Goal: Task Accomplishment & Management: Manage account settings

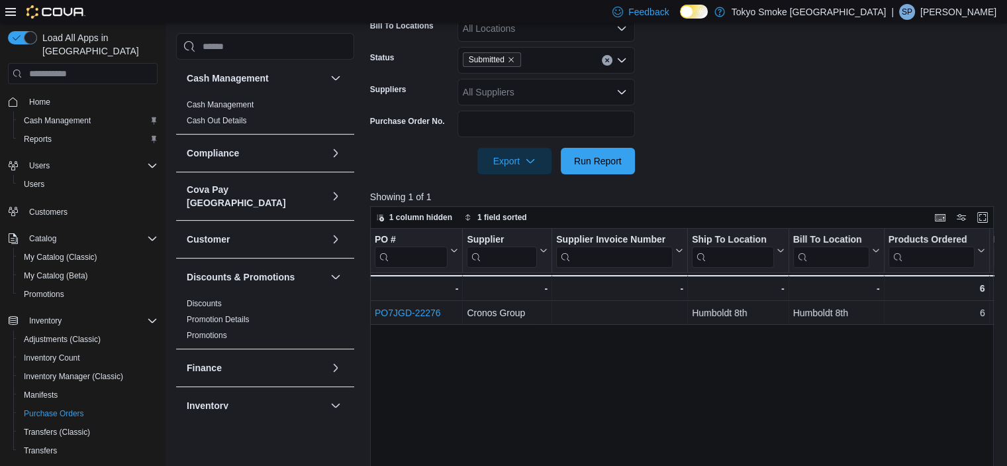
scroll to position [331, 0]
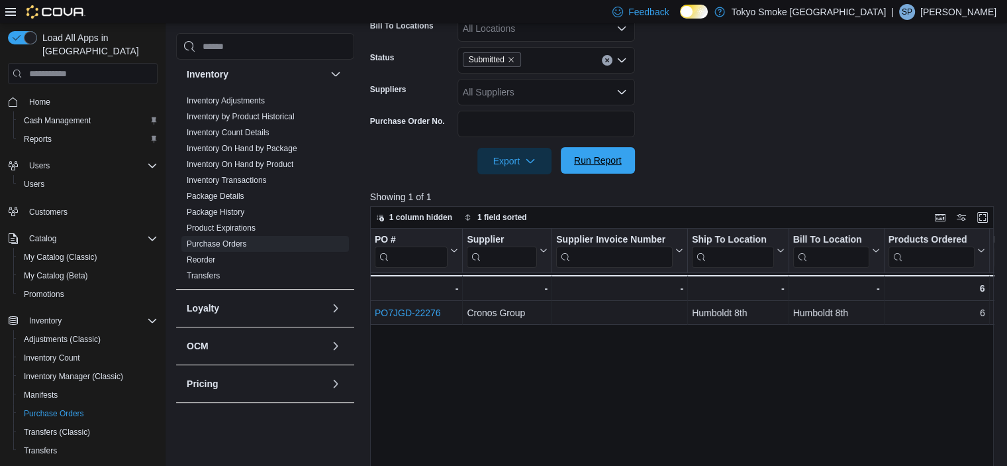
click at [570, 160] on span "Run Report" at bounding box center [598, 160] width 58 height 26
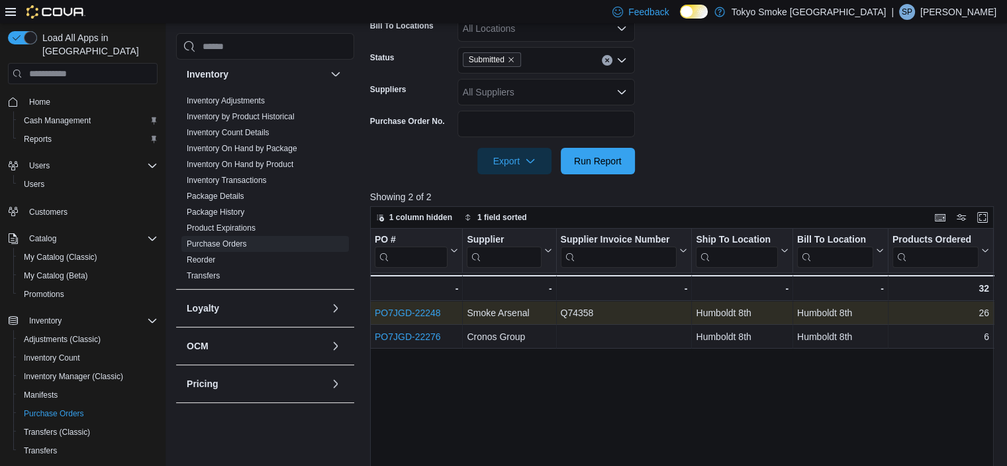
click at [431, 309] on link "PO7JGD-22248" at bounding box center [408, 312] width 66 height 11
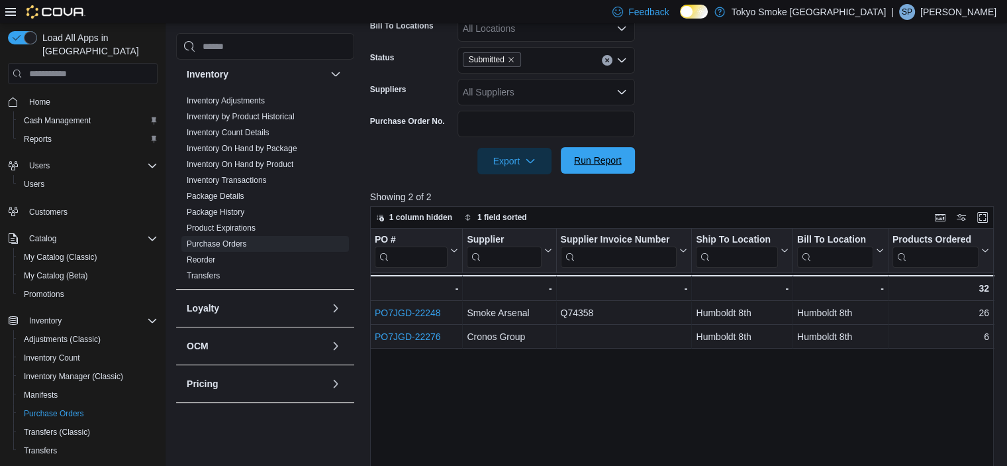
click at [614, 156] on span "Run Report" at bounding box center [598, 160] width 48 height 13
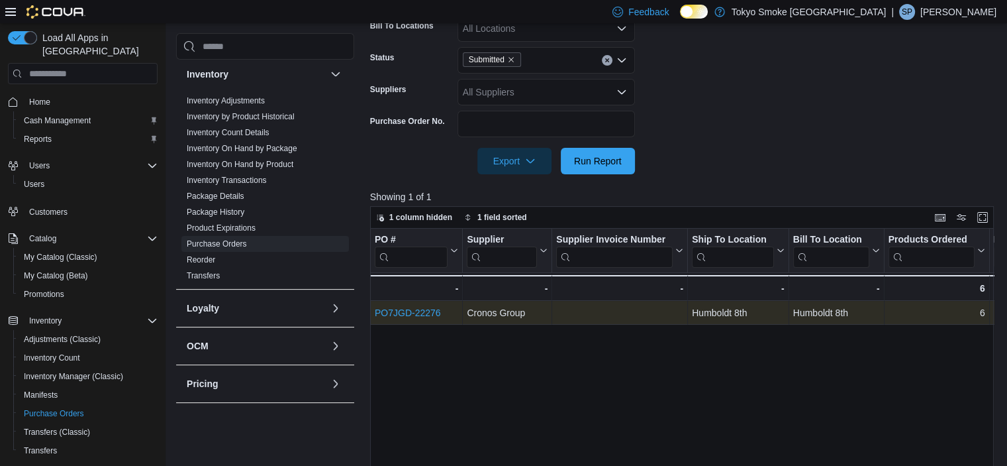
click at [391, 313] on link "PO7JGD-22276" at bounding box center [408, 312] width 66 height 11
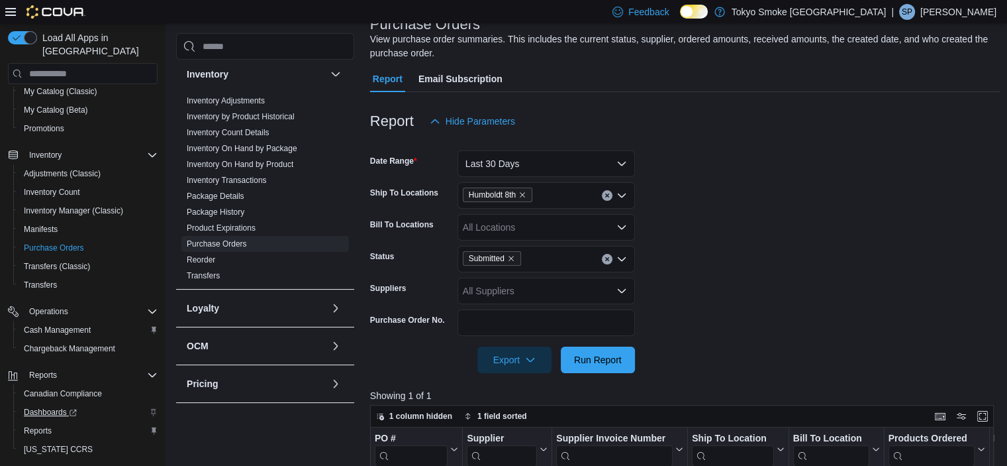
scroll to position [183, 0]
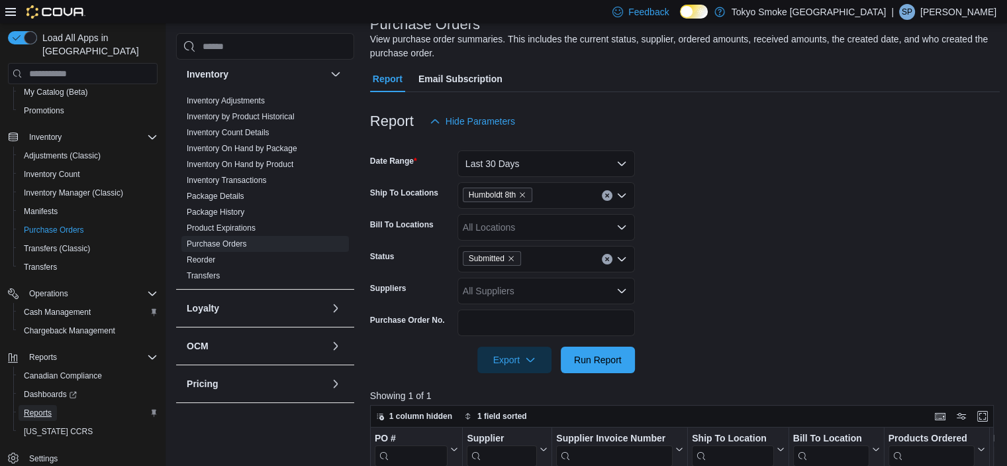
click at [36, 405] on span "Reports" at bounding box center [38, 413] width 28 height 16
click at [40, 407] on span "Reports" at bounding box center [38, 412] width 28 height 11
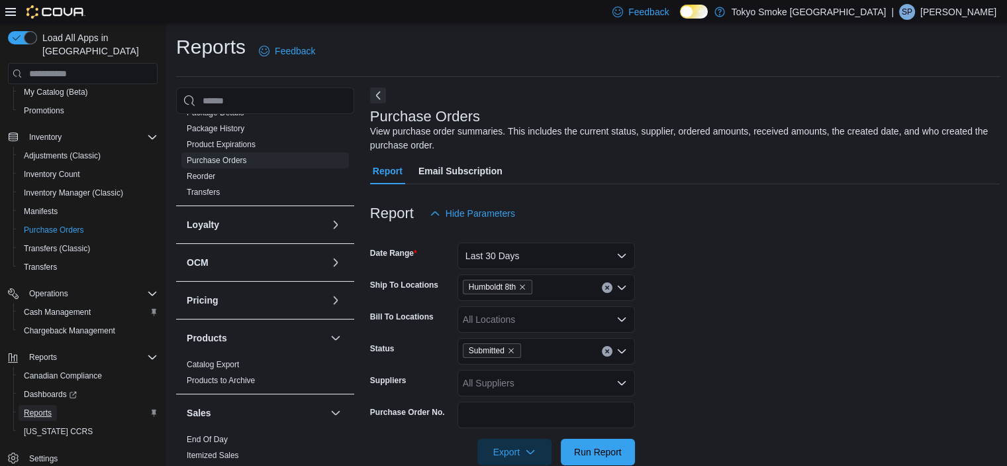
scroll to position [596, 0]
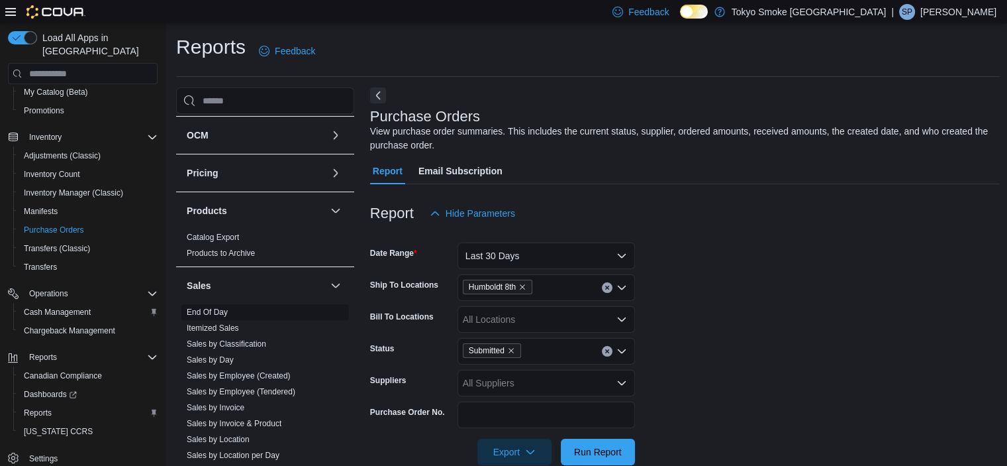
click at [209, 307] on link "End Of Day" at bounding box center [207, 311] width 41 height 9
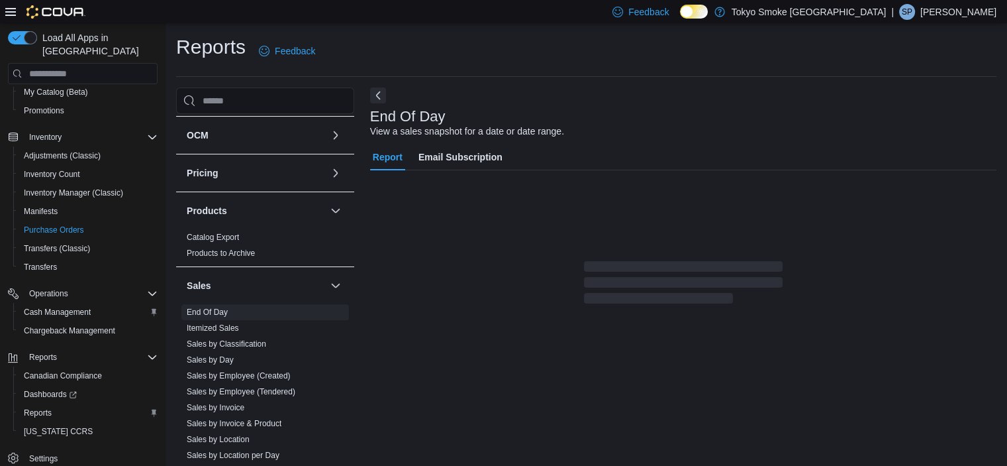
scroll to position [8, 0]
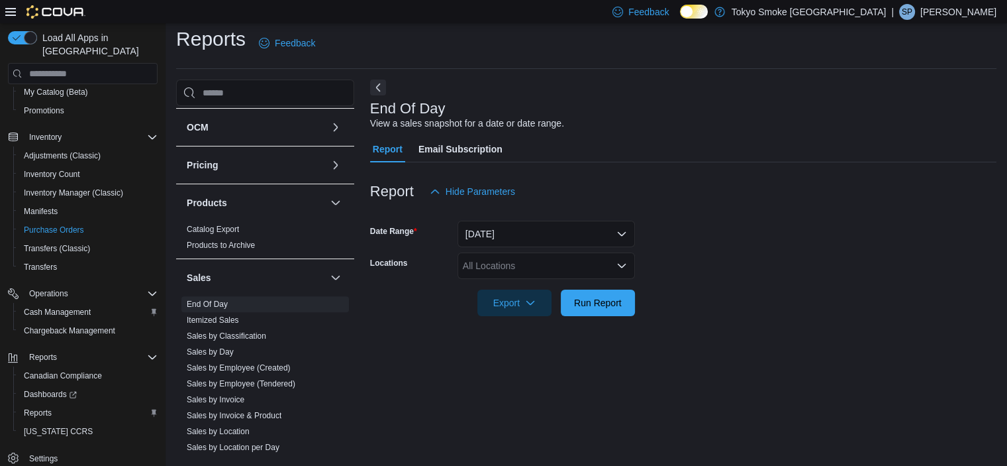
click at [453, 278] on div "Locations All Locations" at bounding box center [502, 265] width 265 height 26
click at [473, 270] on div "All Locations" at bounding box center [547, 265] width 178 height 26
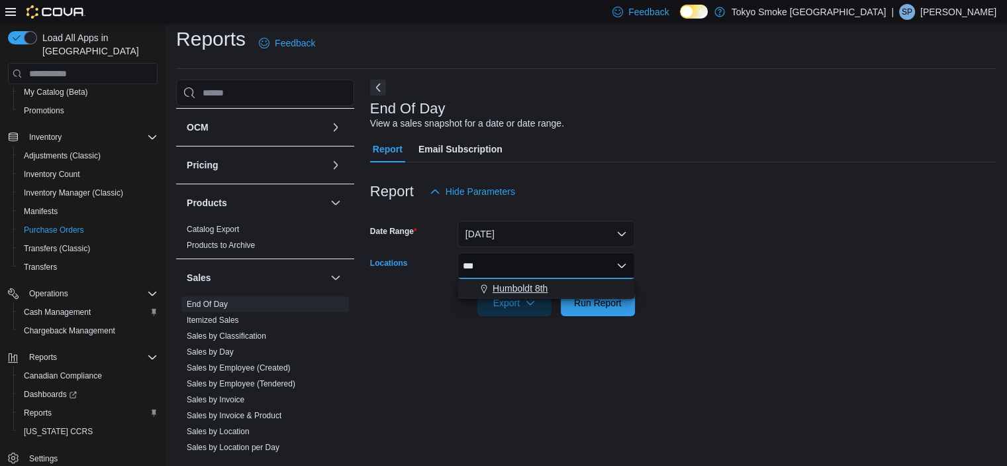
type input "***"
click at [510, 287] on span "Humboldt 8th" at bounding box center [520, 287] width 55 height 13
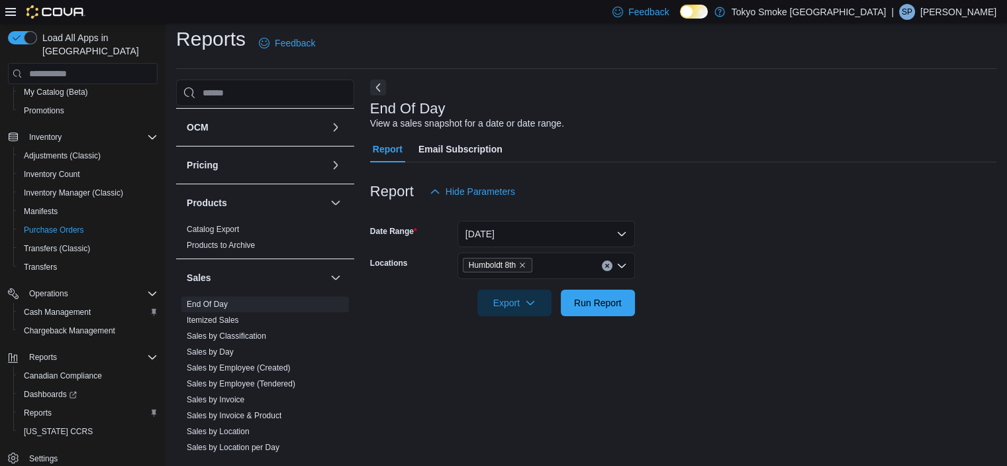
click at [806, 225] on form "Date Range [DATE] Locations Humboldt 8th Export Run Report" at bounding box center [683, 260] width 627 height 111
click at [584, 227] on button "[DATE]" at bounding box center [547, 234] width 178 height 26
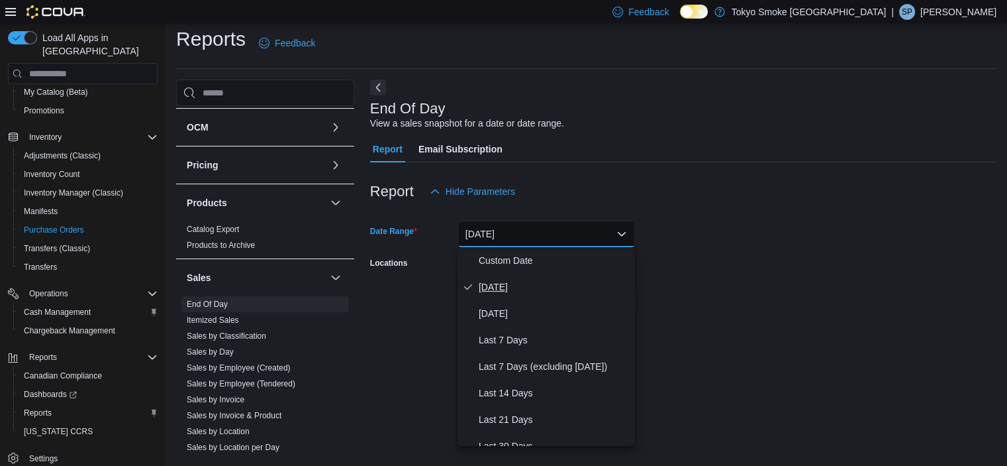
click at [525, 289] on span "[DATE]" at bounding box center [554, 287] width 151 height 16
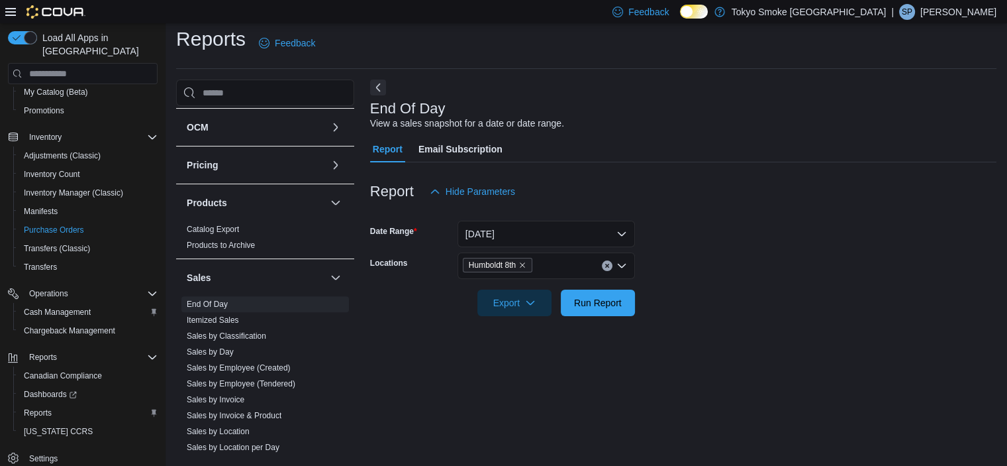
click at [809, 260] on form "Date Range [DATE] Locations Humboldt 8th Export Run Report" at bounding box center [683, 260] width 627 height 111
click at [574, 297] on span "Run Report" at bounding box center [598, 301] width 48 height 13
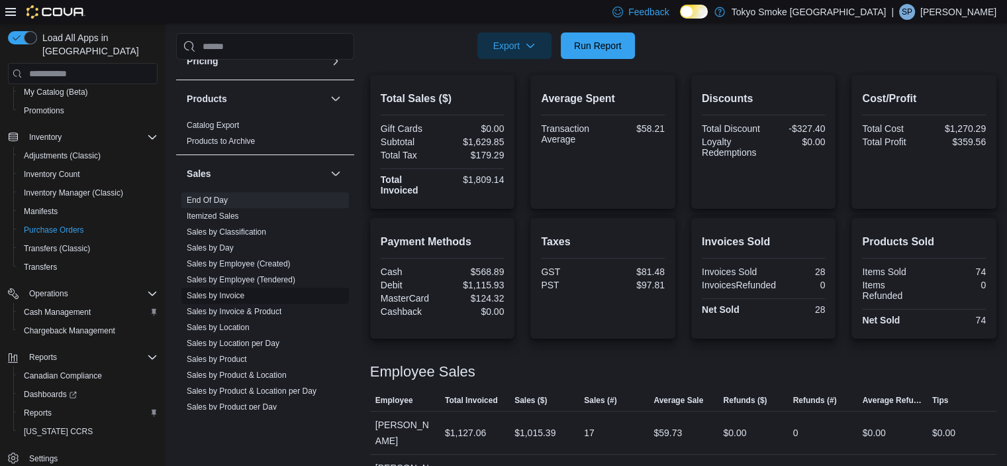
scroll to position [704, 0]
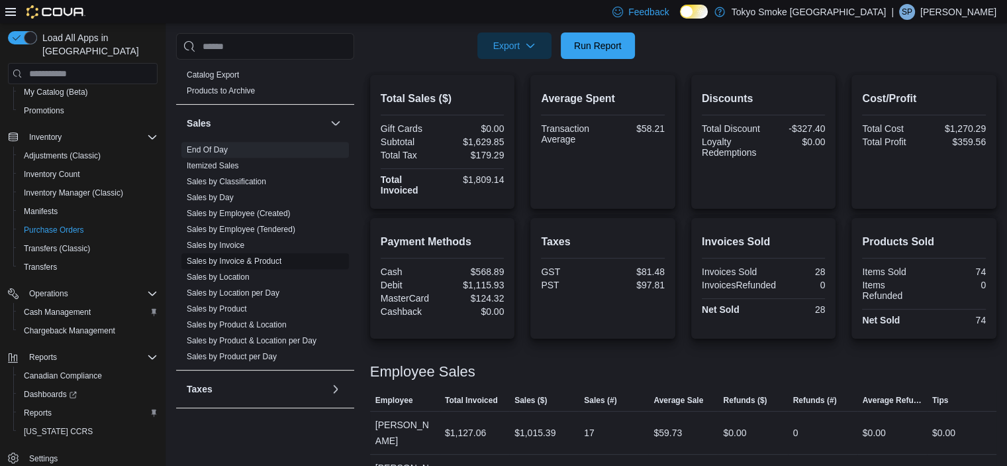
click at [240, 254] on span "Sales by Invoice & Product" at bounding box center [265, 261] width 168 height 16
click at [248, 256] on link "Sales by Invoice & Product" at bounding box center [234, 260] width 95 height 9
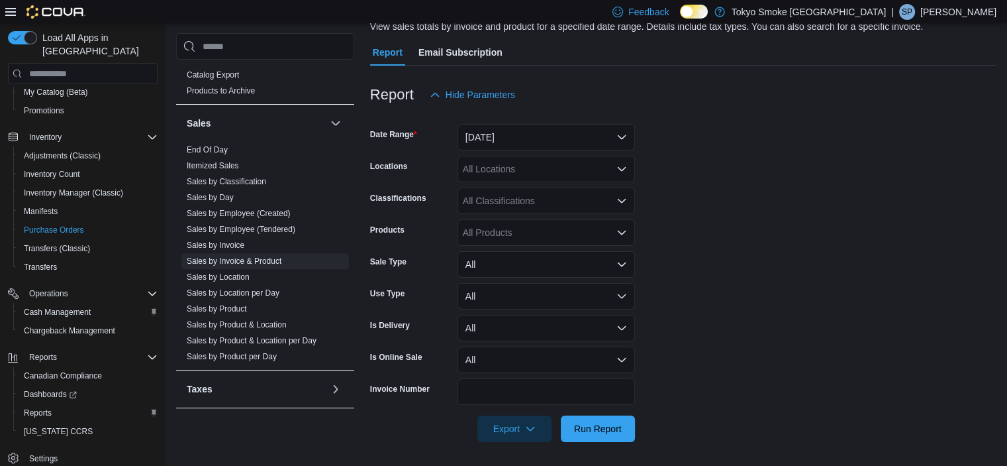
scroll to position [107, 0]
click at [514, 134] on button "[DATE]" at bounding box center [547, 135] width 178 height 26
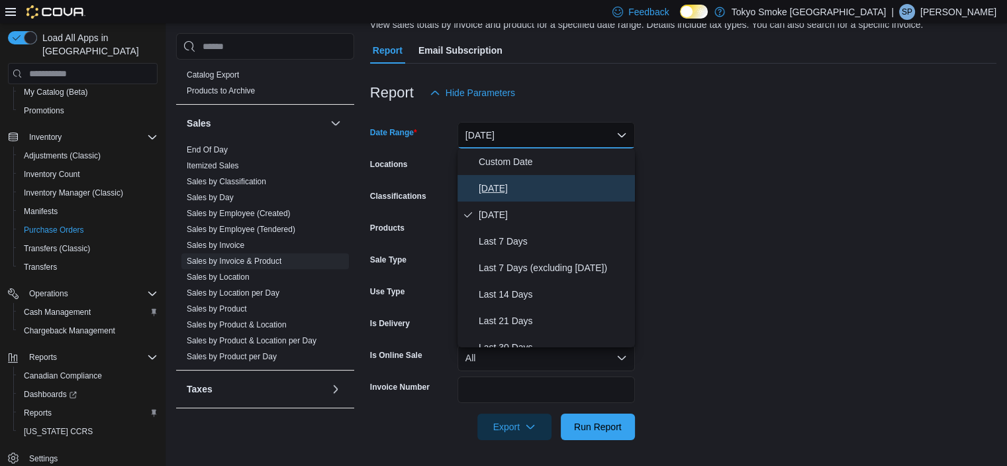
click at [501, 190] on span "[DATE]" at bounding box center [554, 188] width 151 height 16
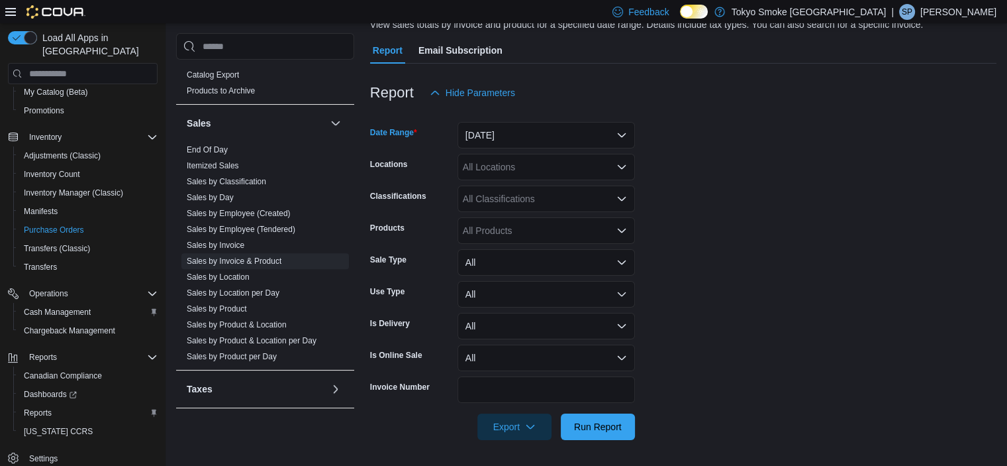
click at [502, 163] on div "All Locations" at bounding box center [547, 167] width 178 height 26
type input "***"
click at [504, 183] on span "Humboldt 8th" at bounding box center [520, 189] width 55 height 13
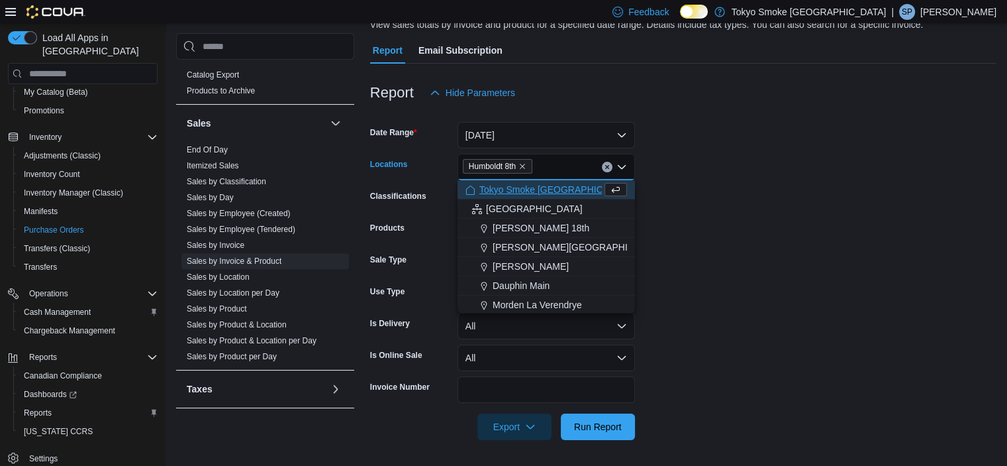
click at [690, 162] on form "Date Range [DATE] Locations [GEOGRAPHIC_DATA] 8th Combo box. Selected. Humboldt…" at bounding box center [683, 273] width 627 height 334
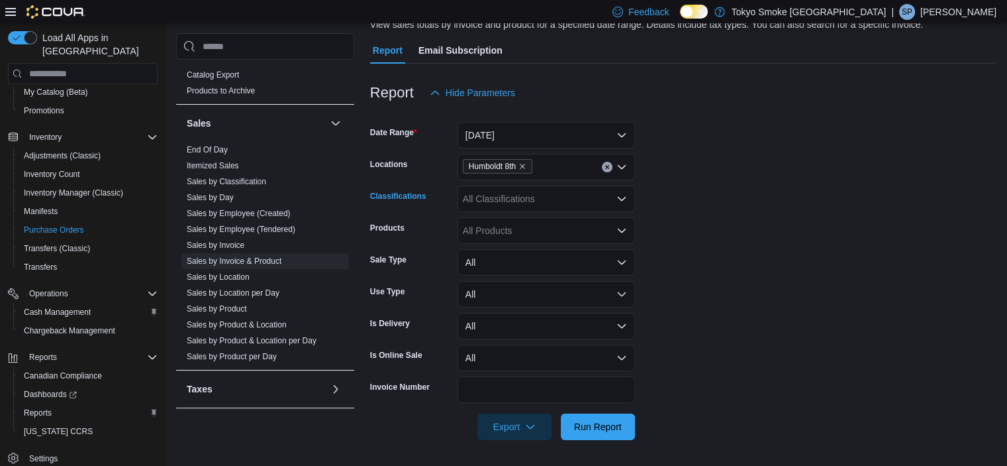
click at [566, 198] on div "All Classifications" at bounding box center [547, 198] width 178 height 26
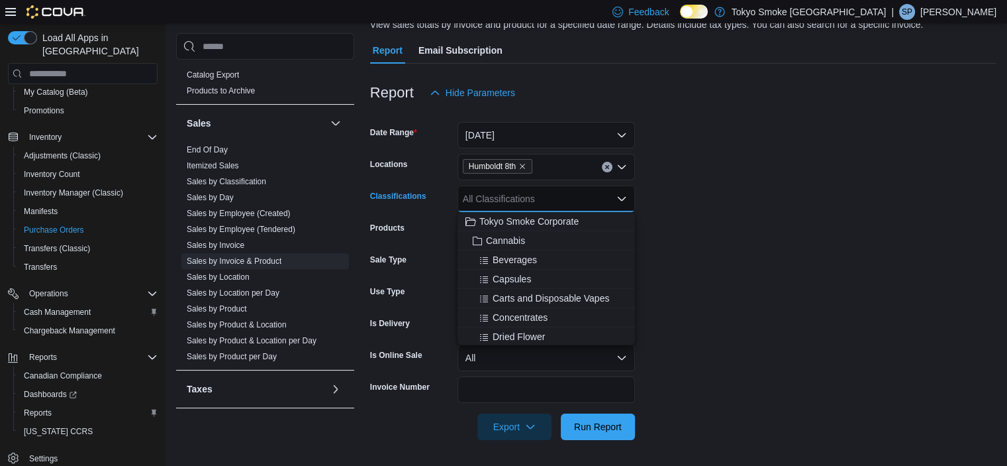
click at [758, 197] on form "Date Range [DATE] Locations [GEOGRAPHIC_DATA] 8th Classifications All Classific…" at bounding box center [683, 273] width 627 height 334
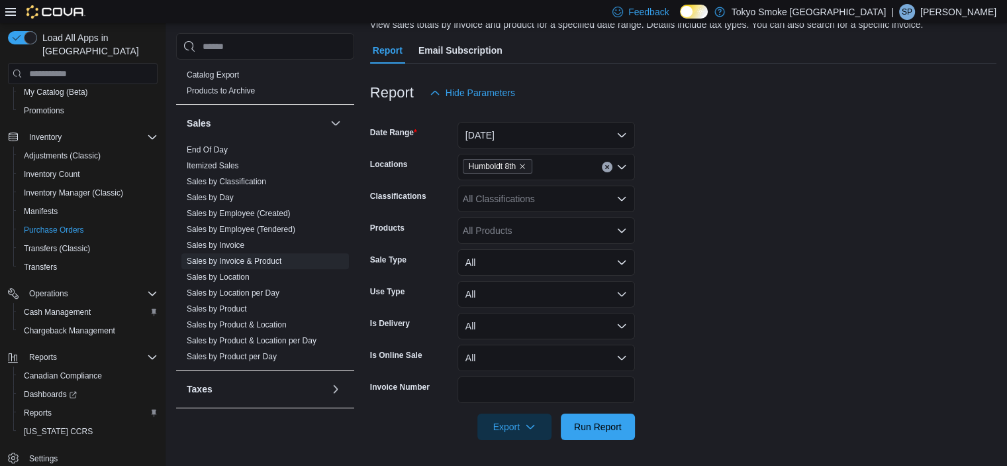
click at [661, 237] on form "Date Range [DATE] Locations [GEOGRAPHIC_DATA] 8th Classifications All Classific…" at bounding box center [683, 273] width 627 height 334
click at [795, 248] on form "Date Range [DATE] Locations [GEOGRAPHIC_DATA] 8th Classifications All Classific…" at bounding box center [683, 273] width 627 height 334
click at [557, 196] on div "All Classifications" at bounding box center [547, 198] width 178 height 26
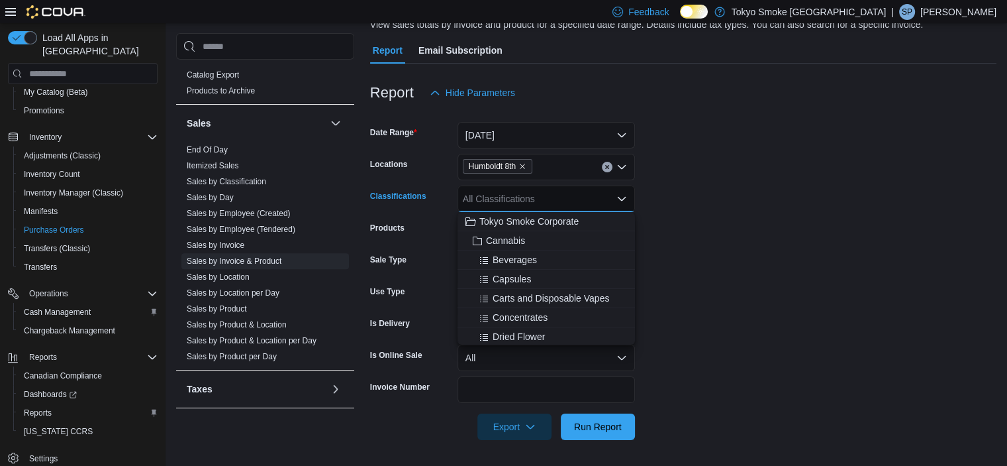
click at [763, 195] on form "Date Range [DATE] Locations [GEOGRAPHIC_DATA] 8th Classifications All Classific…" at bounding box center [683, 273] width 627 height 334
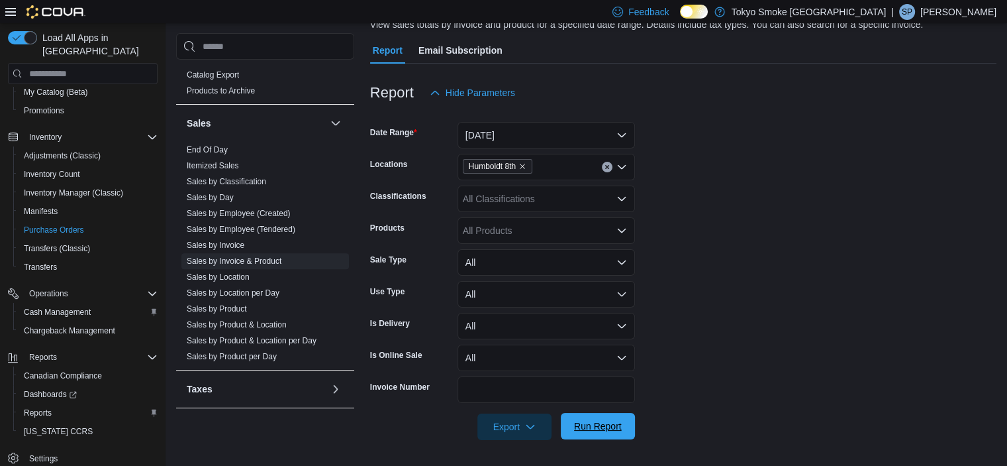
click at [596, 427] on span "Run Report" at bounding box center [598, 425] width 48 height 13
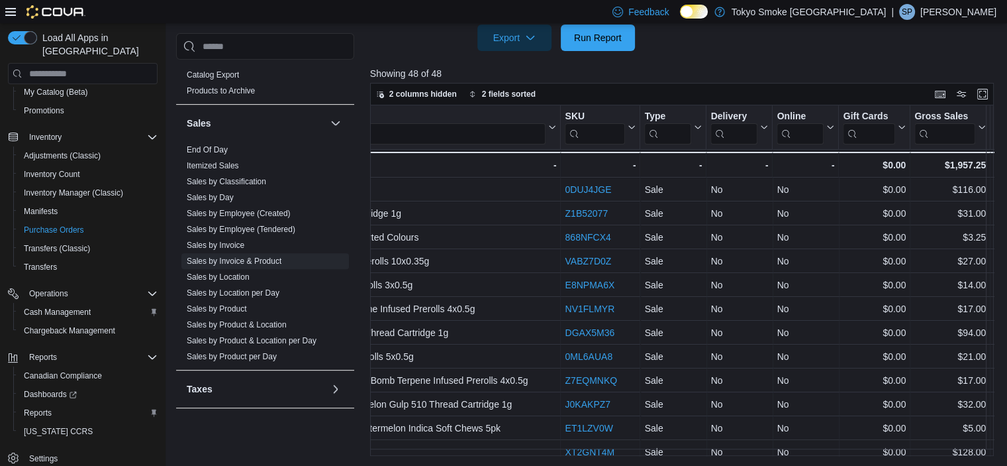
scroll to position [0, 1032]
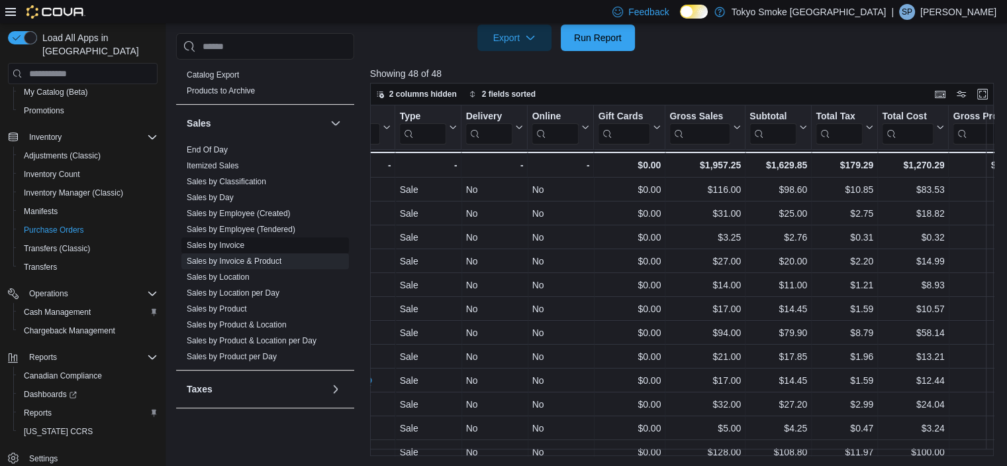
click at [258, 237] on span "Sales by Invoice" at bounding box center [265, 245] width 168 height 16
click at [231, 240] on link "Sales by Invoice" at bounding box center [216, 244] width 58 height 9
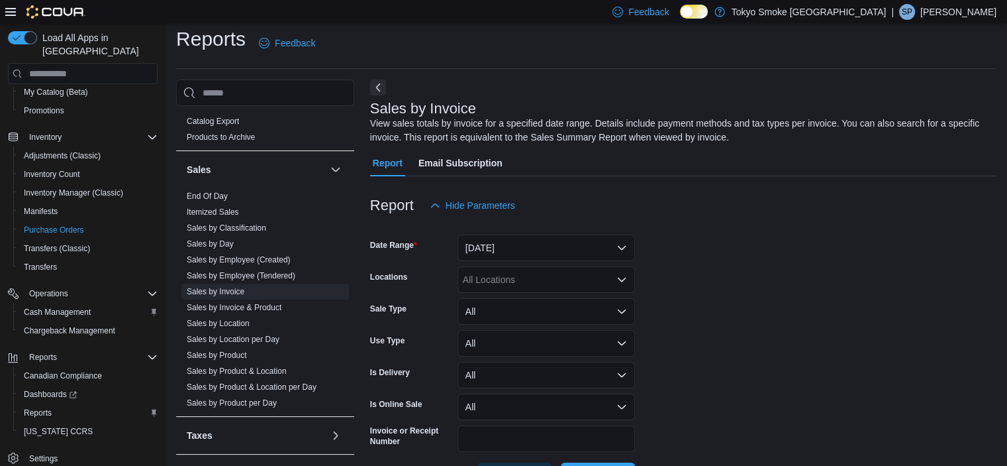
scroll to position [44, 0]
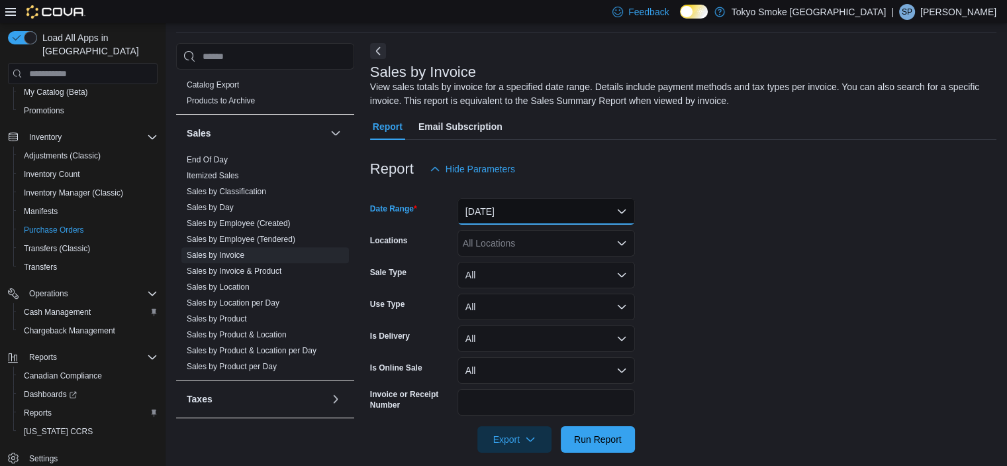
click at [478, 205] on button "[DATE]" at bounding box center [547, 211] width 178 height 26
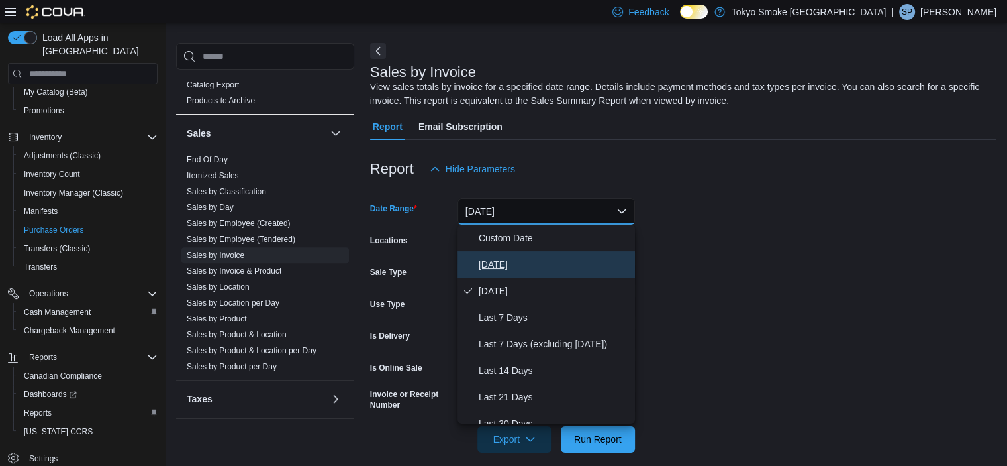
click at [485, 262] on span "[DATE]" at bounding box center [554, 264] width 151 height 16
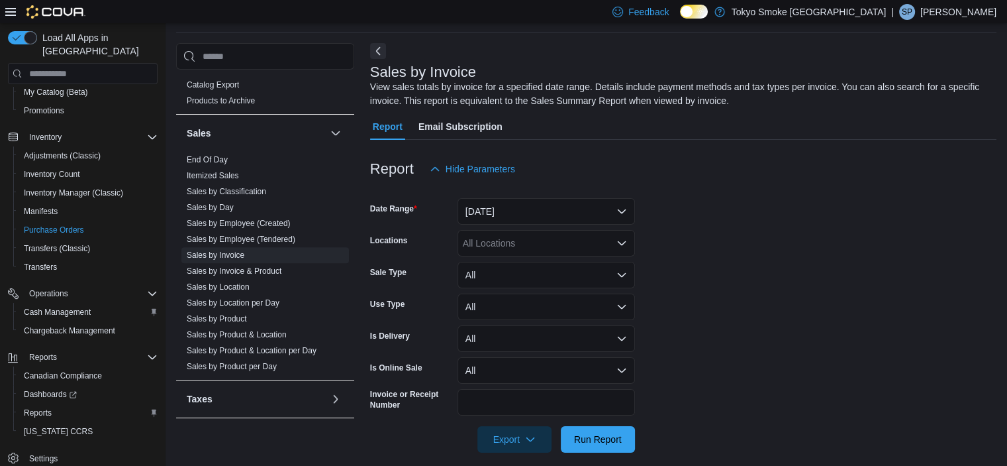
click at [837, 256] on form "Date Range [DATE] Locations All Locations Sale Type All Use Type All Is Deliver…" at bounding box center [683, 317] width 627 height 270
click at [527, 239] on div "All Locations" at bounding box center [547, 243] width 178 height 26
type input "***"
click at [528, 264] on span "Humboldt 8th" at bounding box center [520, 265] width 55 height 13
click at [750, 264] on form "Date Range [DATE] Locations [GEOGRAPHIC_DATA] 8th Sale Type All Use Type All Is…" at bounding box center [683, 317] width 627 height 270
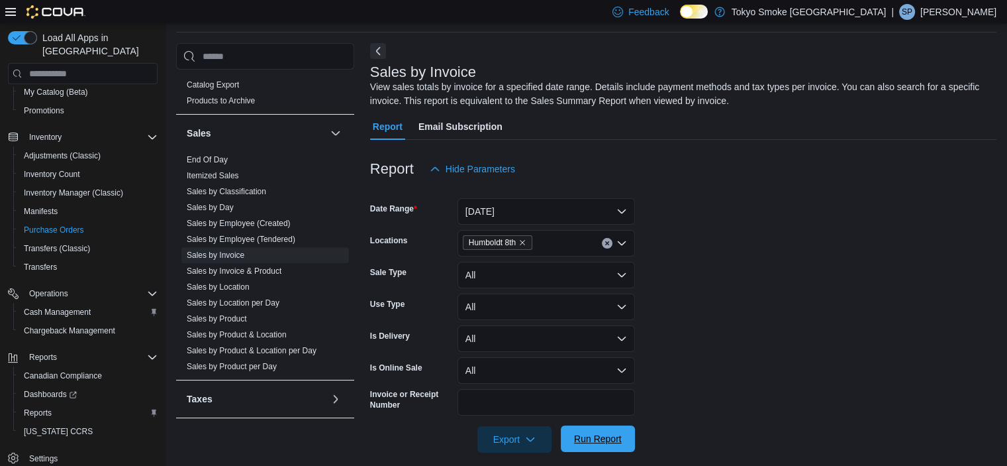
click at [593, 443] on span "Run Report" at bounding box center [598, 438] width 48 height 13
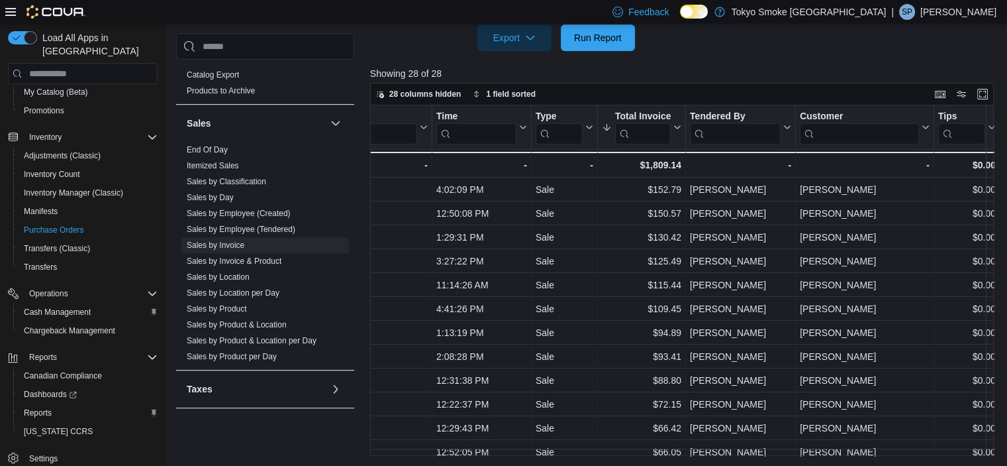
scroll to position [0, 148]
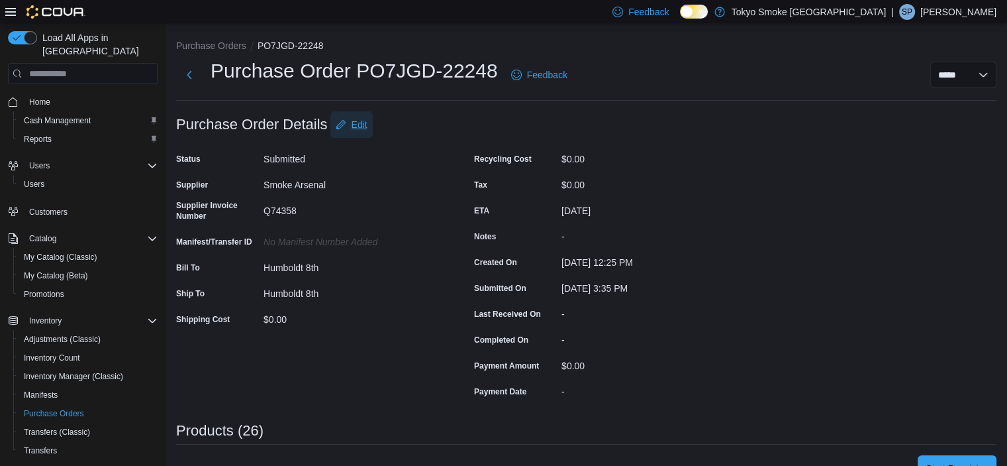
click at [355, 121] on span "Edit" at bounding box center [360, 124] width 16 height 13
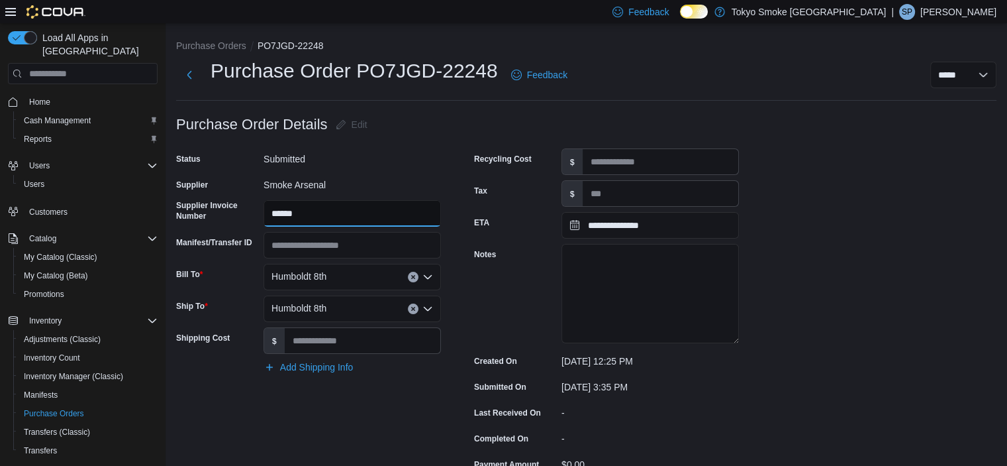
click at [362, 206] on input "******" at bounding box center [353, 213] width 178 height 26
drag, startPoint x: 352, startPoint y: 214, endPoint x: 150, endPoint y: 211, distance: 202.0
type input "******"
click at [355, 434] on div "Status Submitted Supplier Smoke Arsenal Supplier Invoice Number ****** Manifest…" at bounding box center [308, 324] width 265 height 352
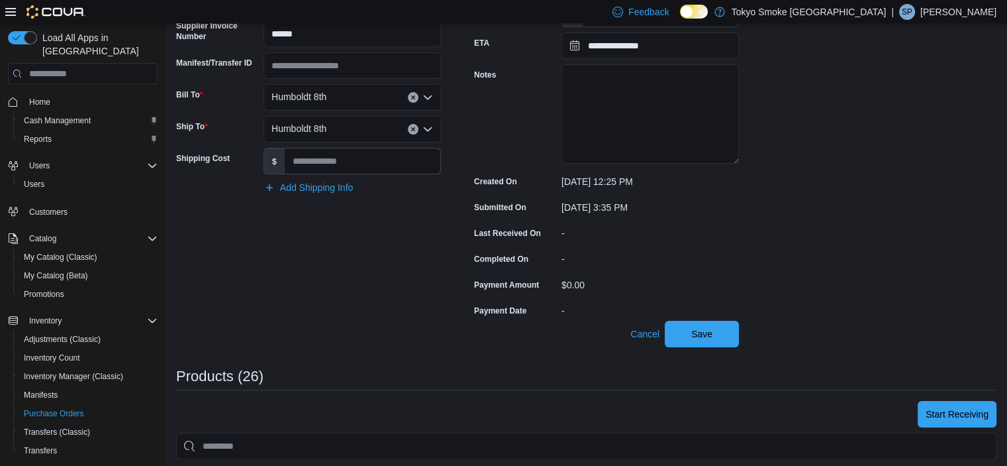
scroll to position [265, 0]
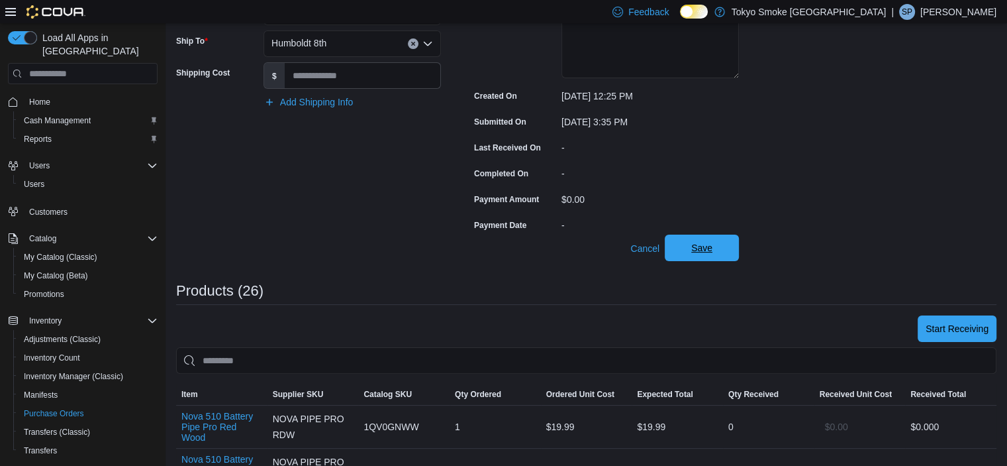
click at [724, 252] on span "Save" at bounding box center [702, 247] width 58 height 26
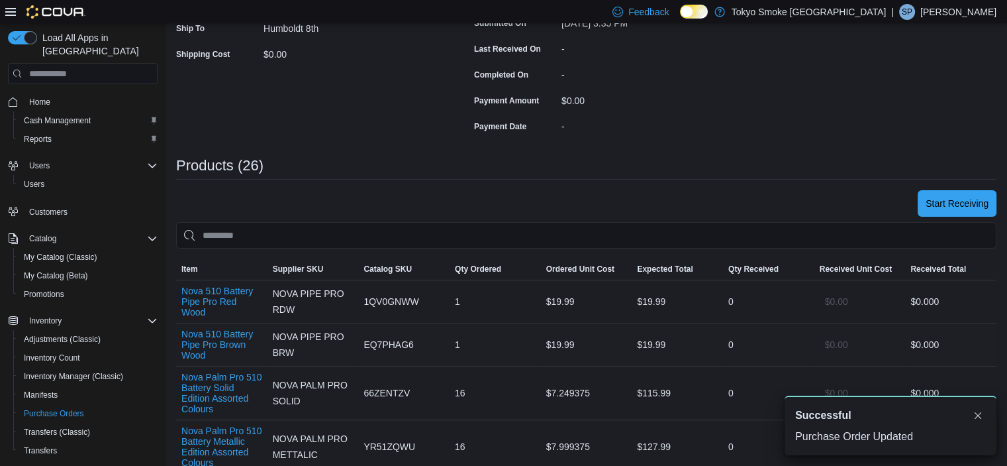
scroll to position [0, 0]
click at [973, 204] on span "Start Receiving" at bounding box center [957, 202] width 63 height 13
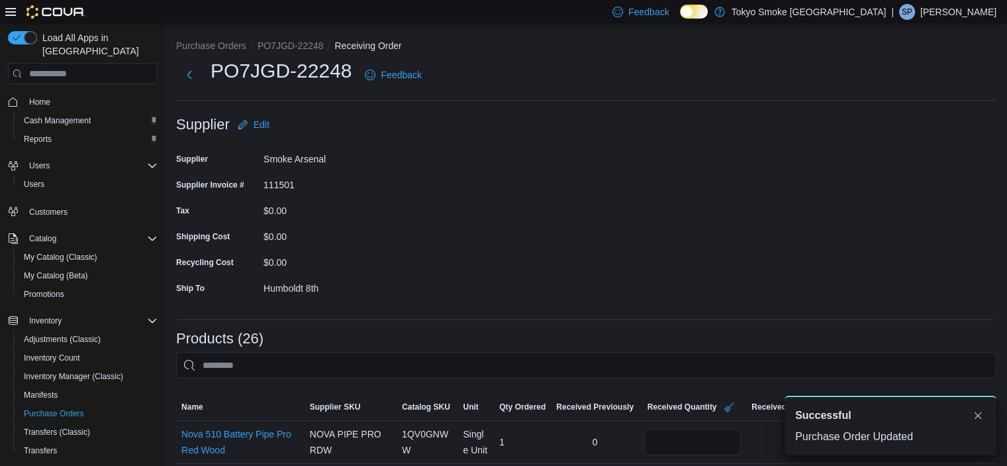
scroll to position [199, 0]
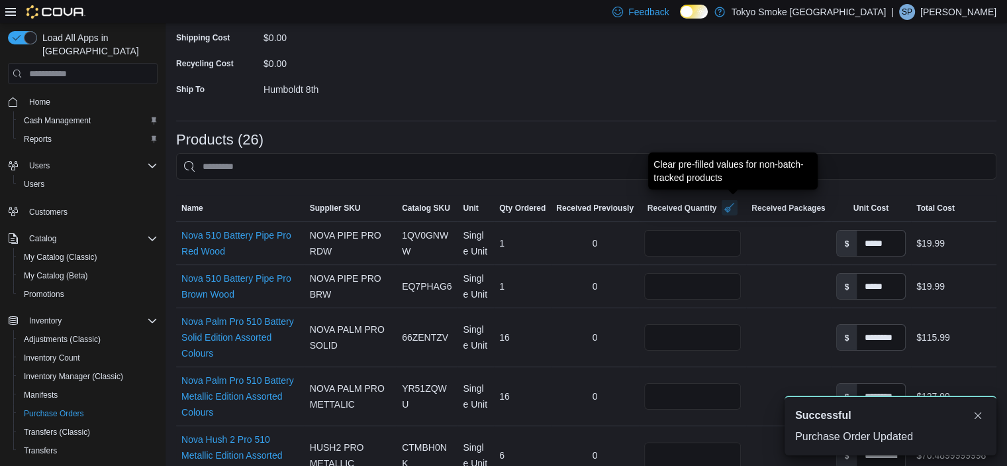
click at [727, 209] on button "button" at bounding box center [730, 207] width 16 height 16
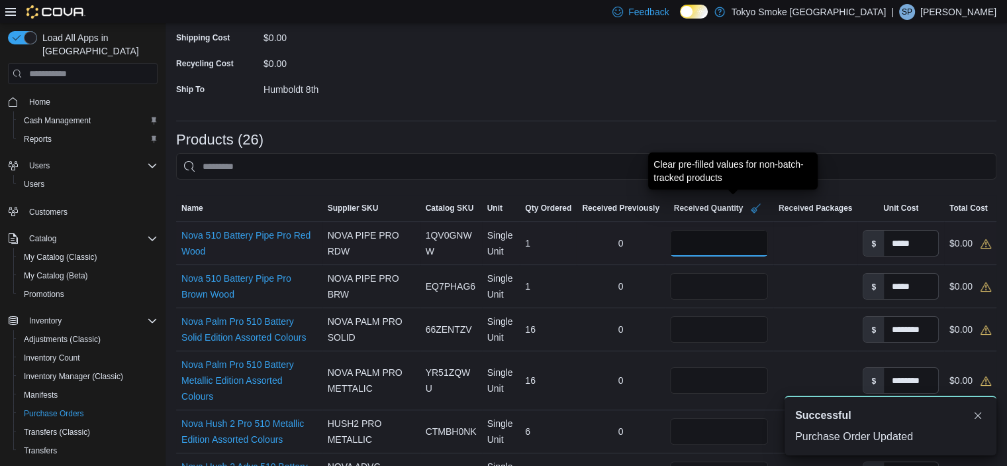
click at [705, 246] on input "number" at bounding box center [719, 243] width 98 height 26
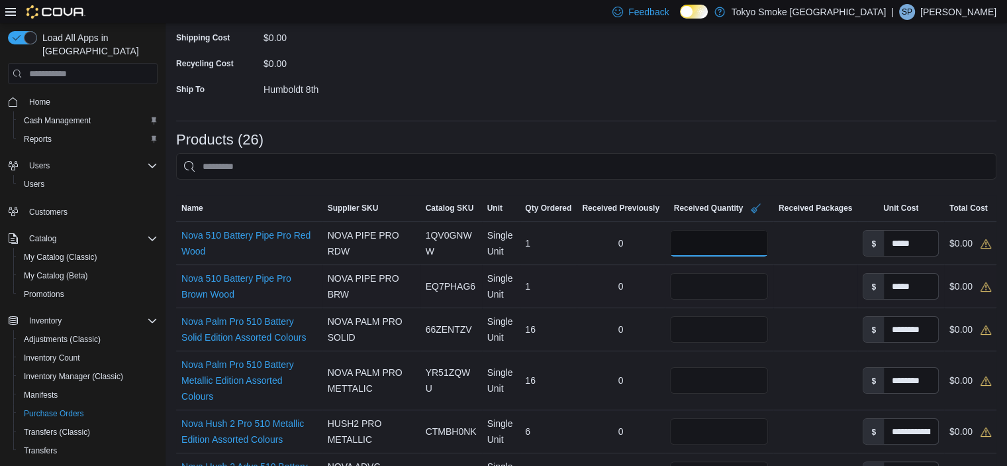
type input "*"
click at [742, 293] on input "number" at bounding box center [719, 286] width 98 height 26
type input "*"
click at [707, 336] on input "number" at bounding box center [719, 329] width 98 height 26
type input "**"
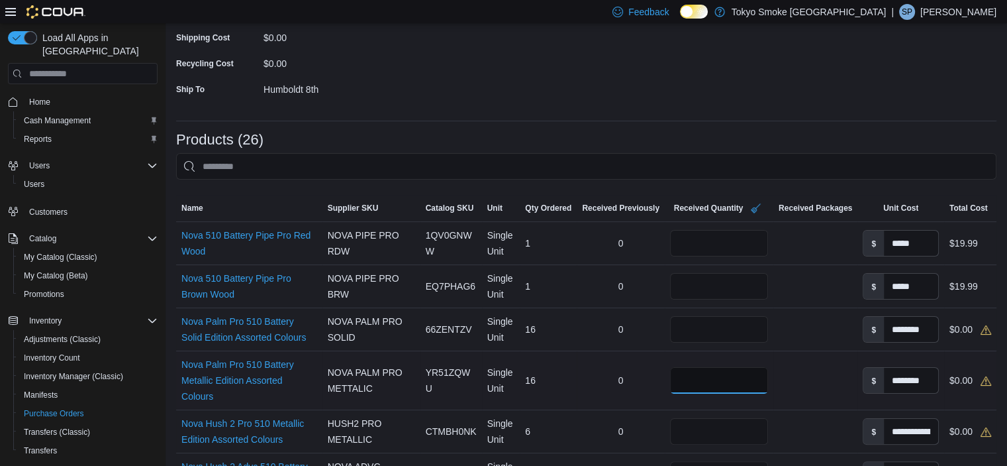
click at [735, 379] on input "number" at bounding box center [719, 380] width 98 height 26
type input "**"
click at [703, 434] on input "number" at bounding box center [719, 431] width 98 height 26
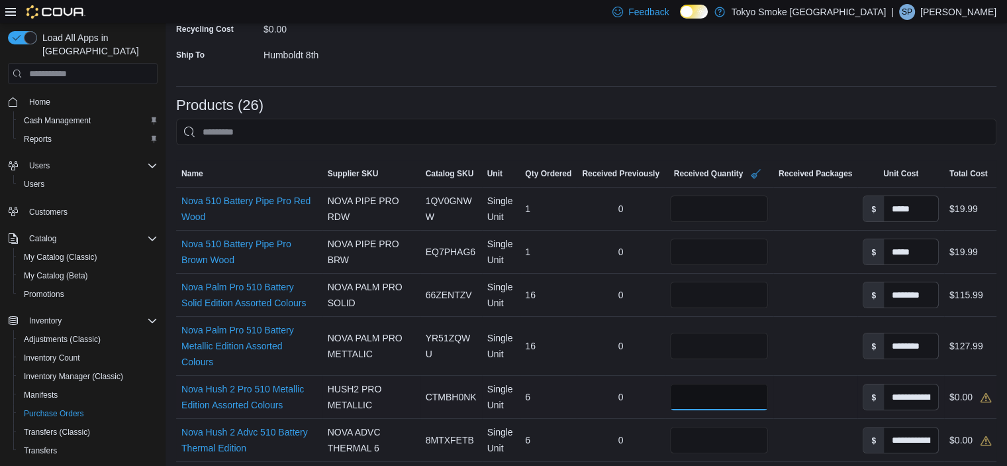
scroll to position [265, 0]
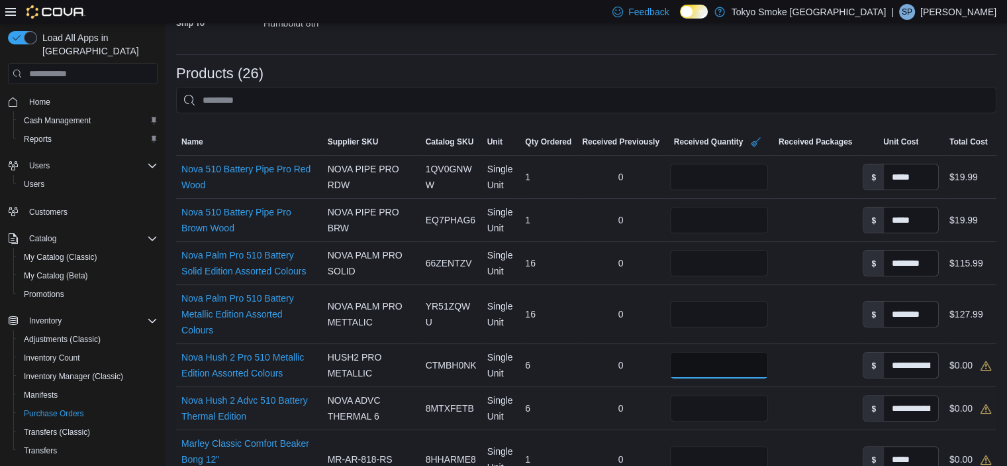
type input "*"
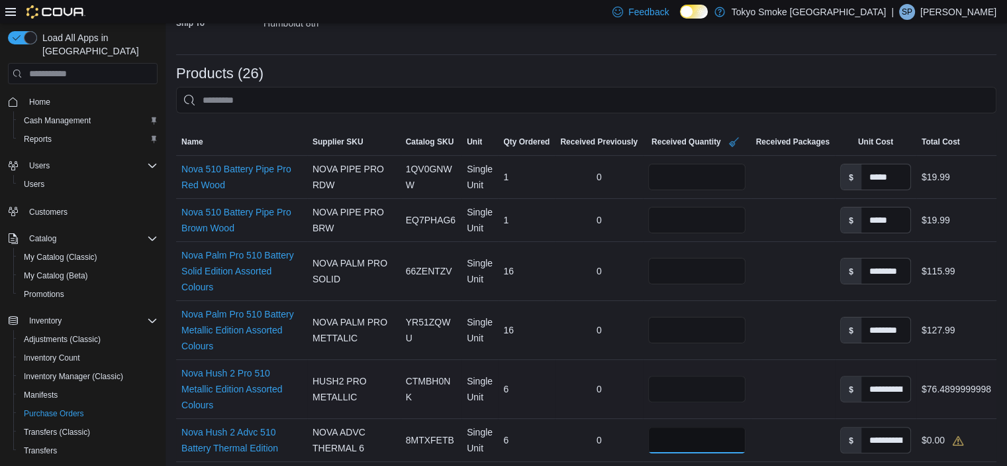
type input "*"
click at [780, 402] on td "Received Packages" at bounding box center [793, 389] width 84 height 59
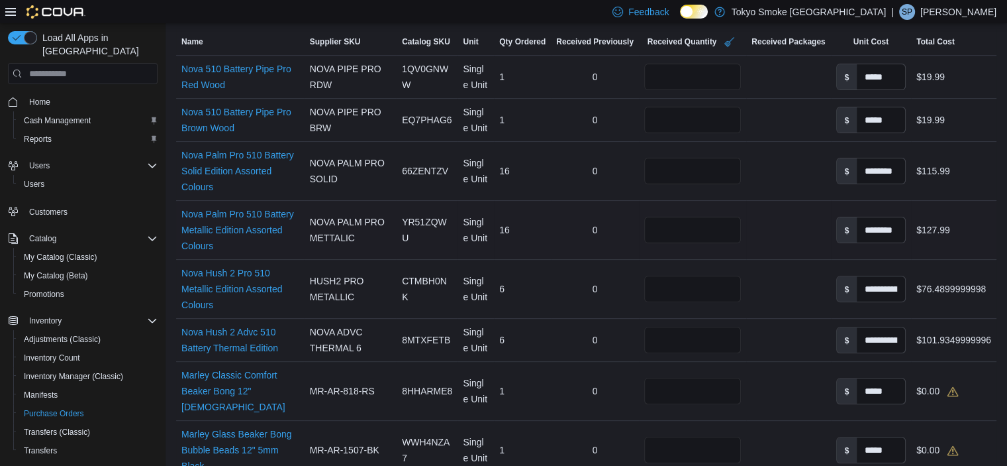
scroll to position [397, 0]
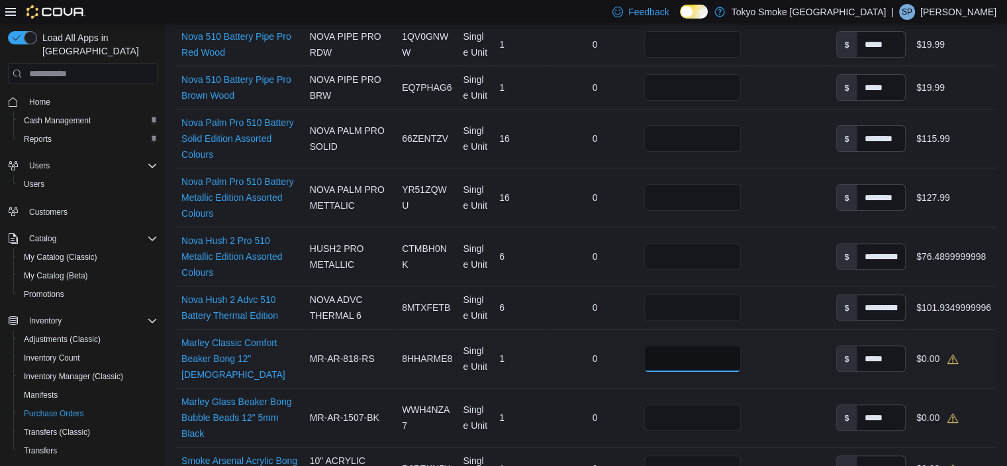
click at [673, 346] on input "number" at bounding box center [692, 358] width 97 height 26
type input "*"
click at [675, 404] on input "number" at bounding box center [692, 417] width 97 height 26
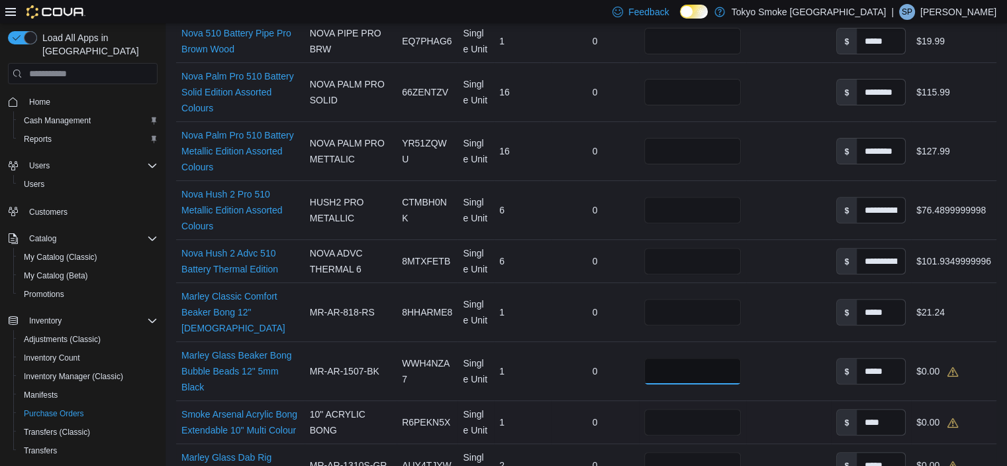
scroll to position [464, 0]
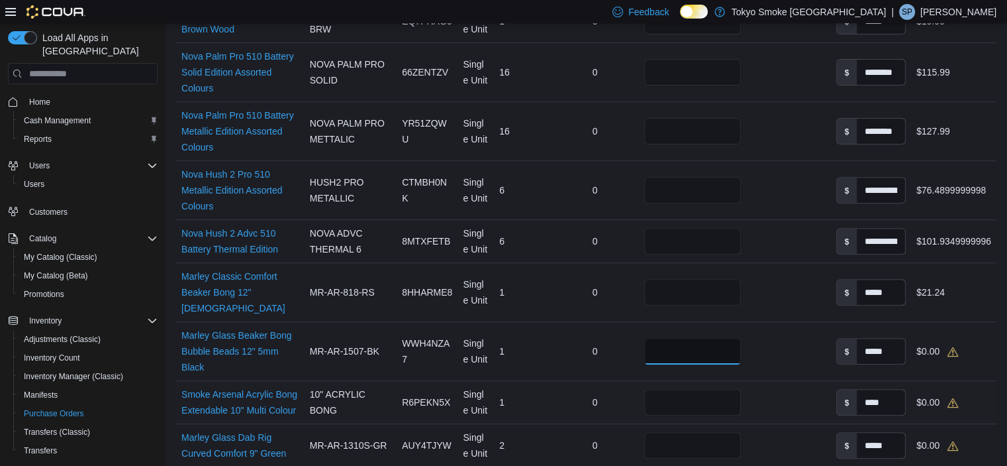
type input "*"
click at [690, 389] on input "number" at bounding box center [692, 402] width 97 height 26
type input "*"
click at [671, 433] on input "number" at bounding box center [692, 445] width 97 height 26
type input "*"
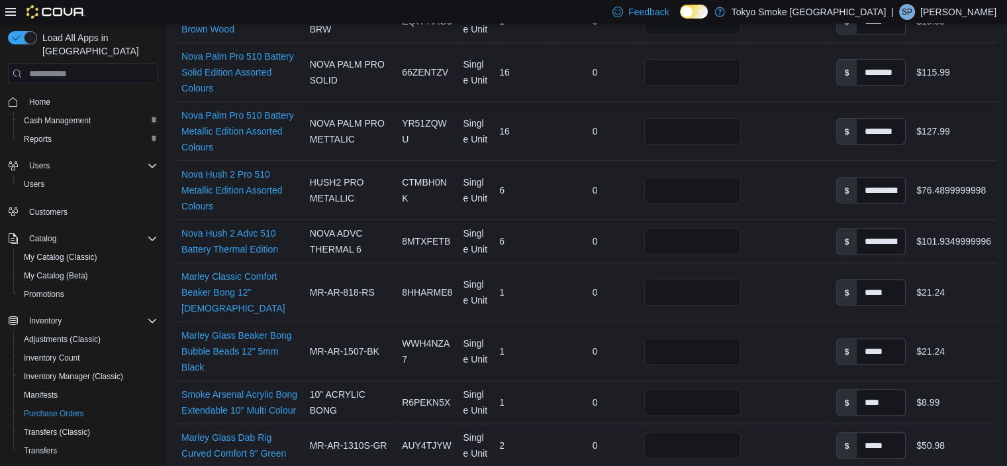
scroll to position [530, 0]
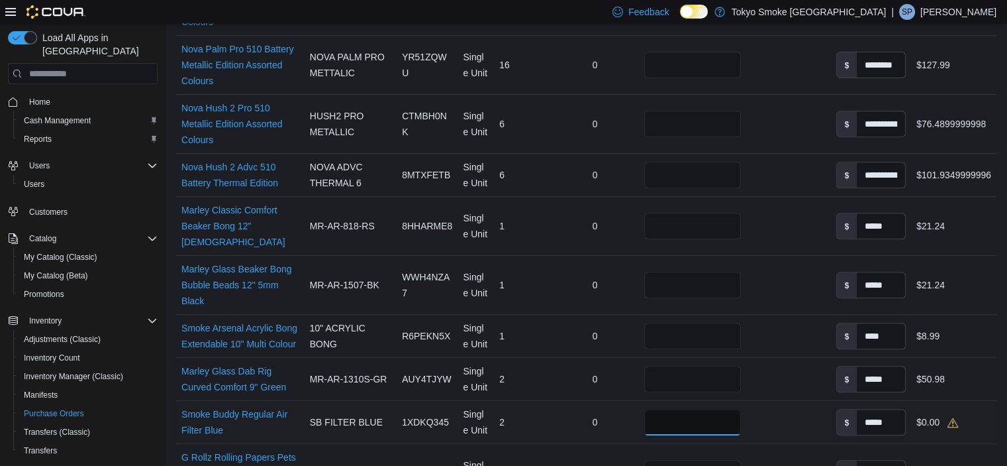
click at [678, 409] on input "number" at bounding box center [692, 422] width 97 height 26
type input "*"
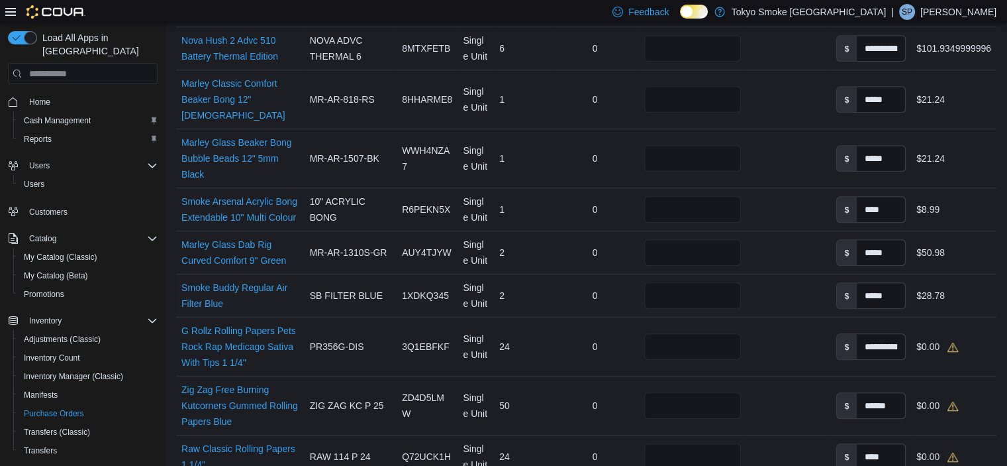
scroll to position [662, 0]
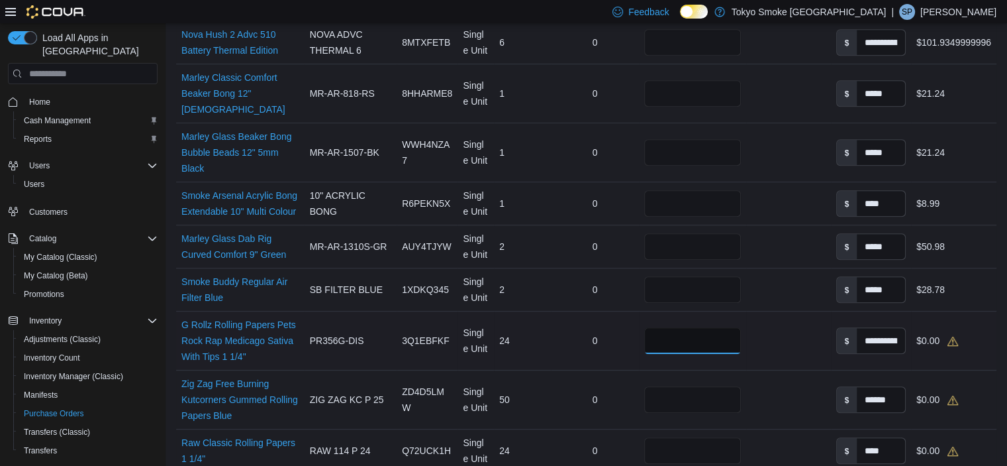
click at [686, 327] on input "number" at bounding box center [692, 340] width 97 height 26
drag, startPoint x: 180, startPoint y: 304, endPoint x: 235, endPoint y: 327, distance: 59.7
click at [236, 327] on div "G Rollz Rolling Papers Pets Rock Rap Medicago Sativa With Tips 1 1/4" (opens in…" at bounding box center [240, 340] width 128 height 58
click at [164, 300] on div "Load All Apps in New Hub Home Cash Management Reports Users Users Customers Cat…" at bounding box center [503, 320] width 1007 height 1918
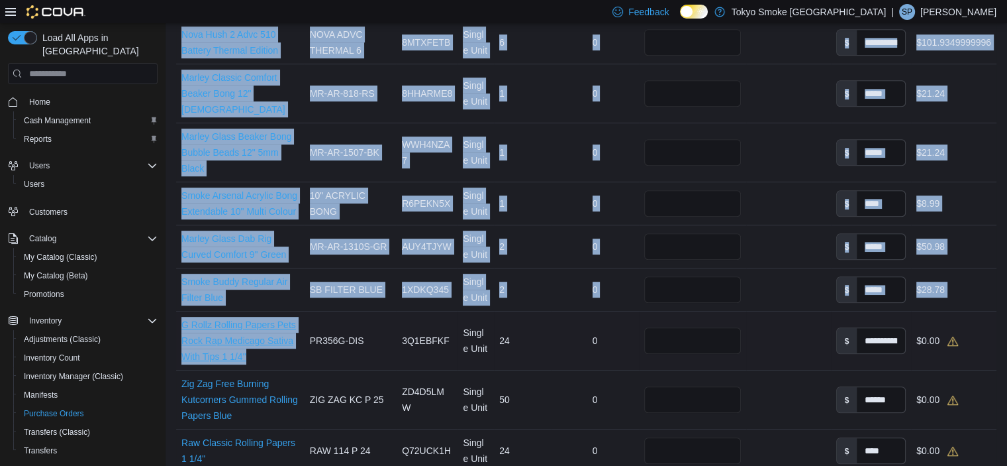
drag, startPoint x: 175, startPoint y: 304, endPoint x: 248, endPoint y: 344, distance: 83.6
click at [248, 344] on div "Purchase Orders PO7JGD-22248 Receiving Order PO7JGD-22248 Feedback Supplier Edi…" at bounding box center [587, 320] width 842 height 1918
click at [169, 282] on div "Purchase Orders PO7JGD-22248 Receiving Order PO7JGD-22248 Feedback Supplier Edi…" at bounding box center [587, 320] width 842 height 1918
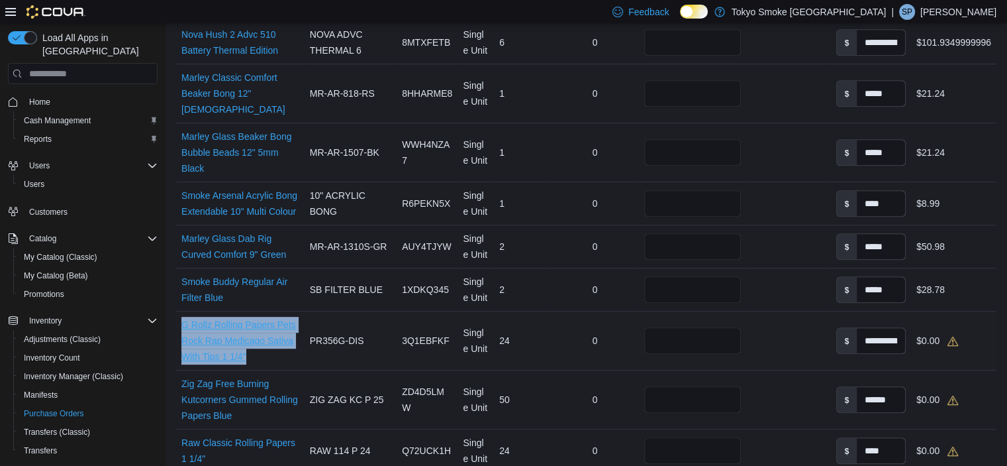
drag, startPoint x: 176, startPoint y: 303, endPoint x: 247, endPoint y: 341, distance: 80.6
click at [247, 341] on div "G Rollz Rolling Papers Pets Rock Rap Medicago Sativa With Tips 1 1/4" (opens in…" at bounding box center [240, 340] width 128 height 58
copy link "G Rollz Rolling Papers Pets Rock Rap Medicago Sativa With Tips 1 1/4""
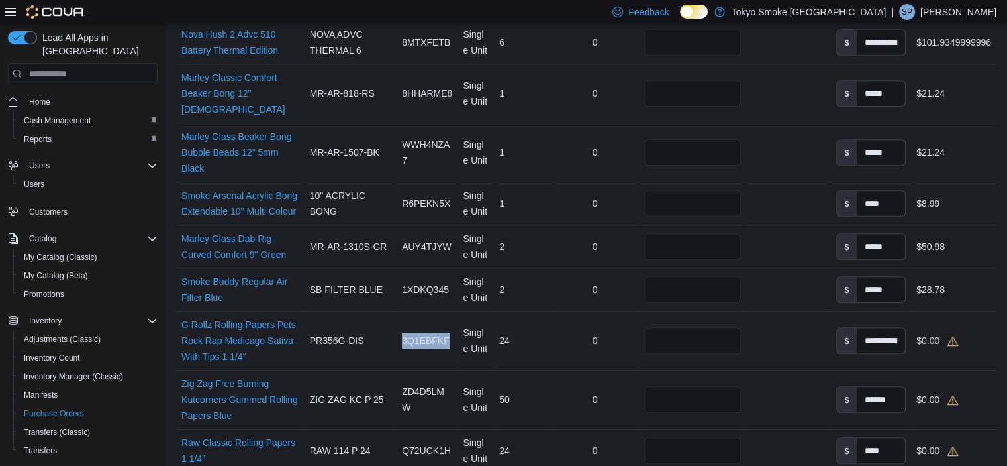
drag, startPoint x: 404, startPoint y: 323, endPoint x: 448, endPoint y: 325, distance: 43.8
click at [448, 332] on span "3Q1EBFKF" at bounding box center [426, 340] width 48 height 16
copy span "3Q1EBFKF"
click at [673, 327] on input "number" at bounding box center [692, 340] width 97 height 26
click at [684, 386] on input "number" at bounding box center [692, 399] width 97 height 26
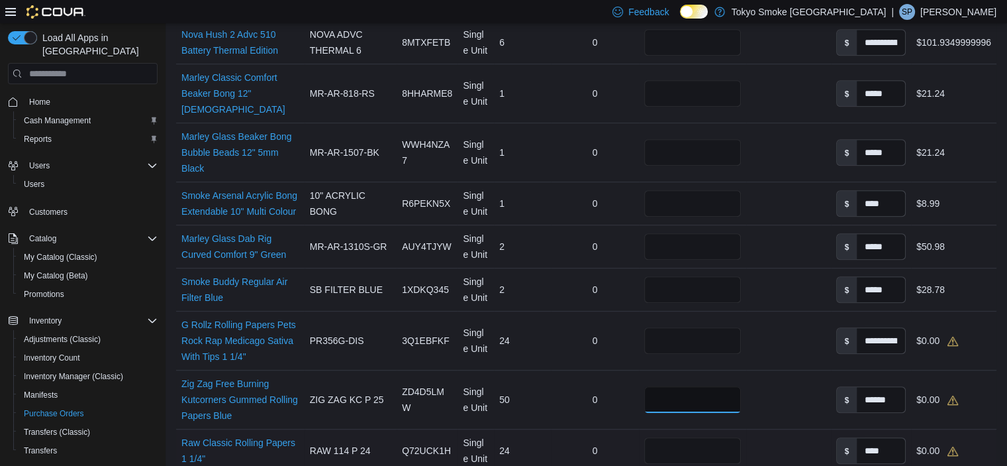
type input "**"
click at [729, 437] on input "number" at bounding box center [692, 450] width 97 height 26
type input "**"
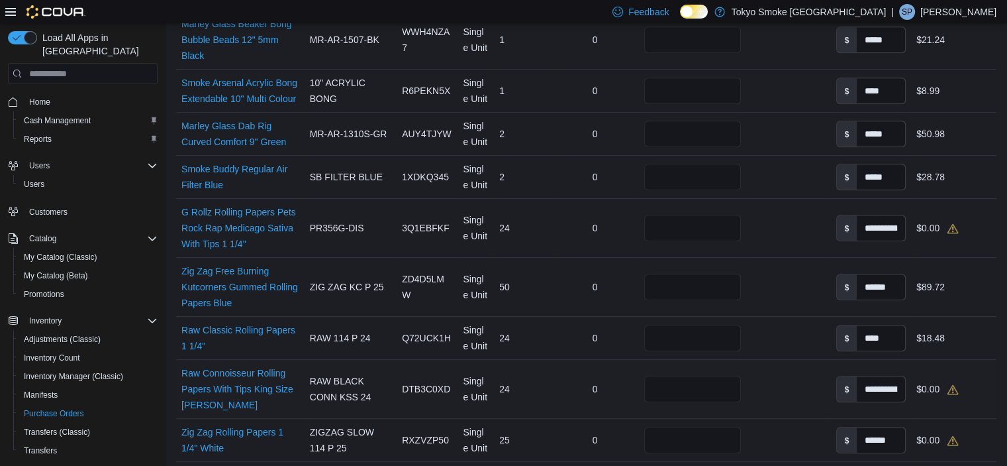
scroll to position [795, 0]
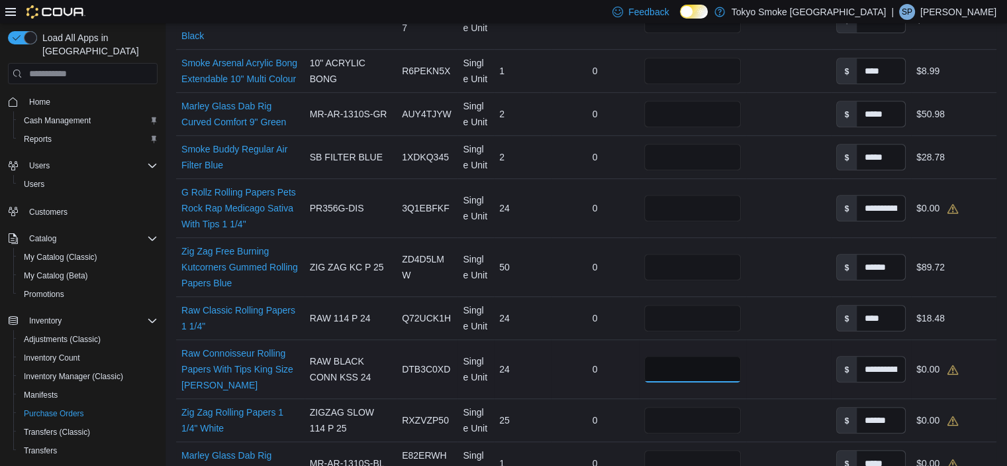
click at [707, 356] on input "number" at bounding box center [692, 369] width 97 height 26
type input "**"
click at [678, 407] on input "number" at bounding box center [692, 420] width 97 height 26
type input "**"
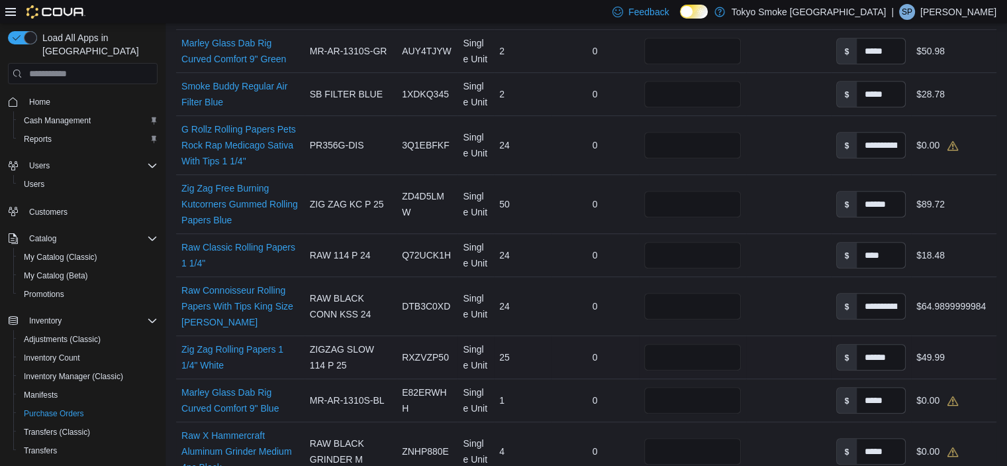
scroll to position [861, 0]
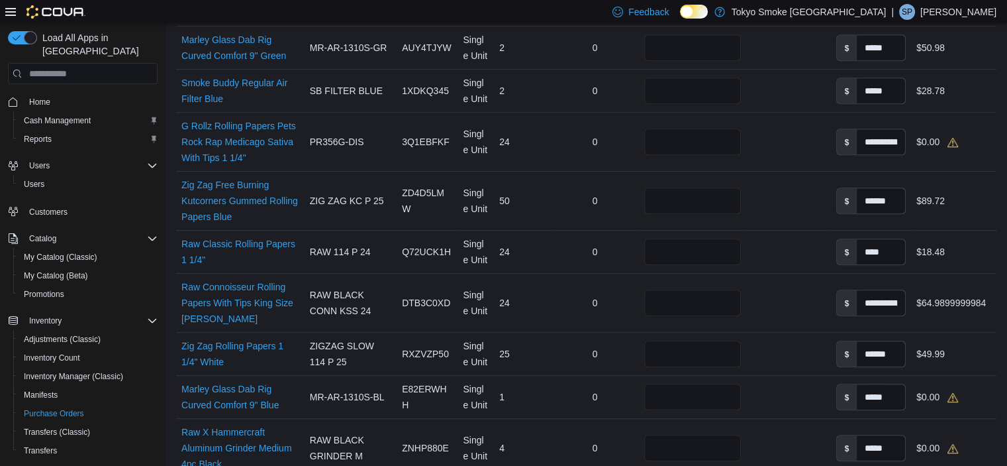
click at [779, 376] on td "Received Packages" at bounding box center [788, 397] width 84 height 43
click at [689, 383] on input "number" at bounding box center [692, 396] width 97 height 26
type input "*"
click at [676, 434] on input "number" at bounding box center [692, 447] width 97 height 26
type input "*"
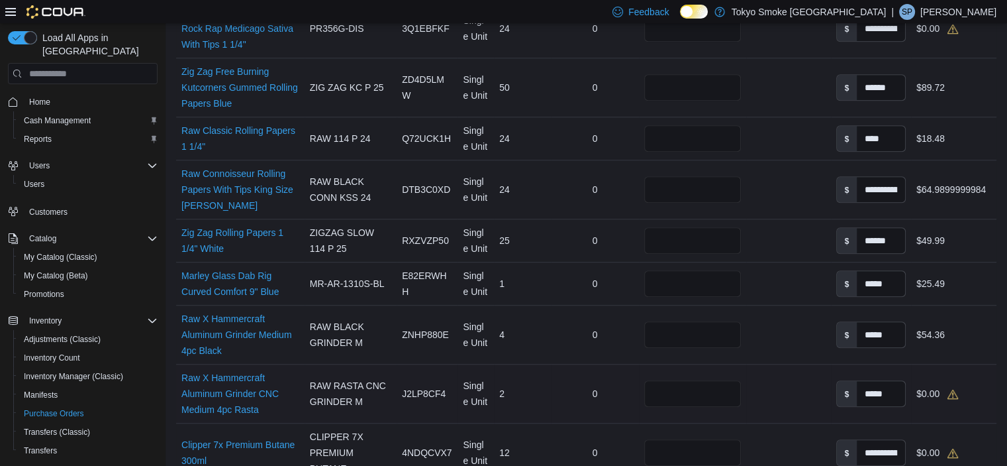
scroll to position [994, 0]
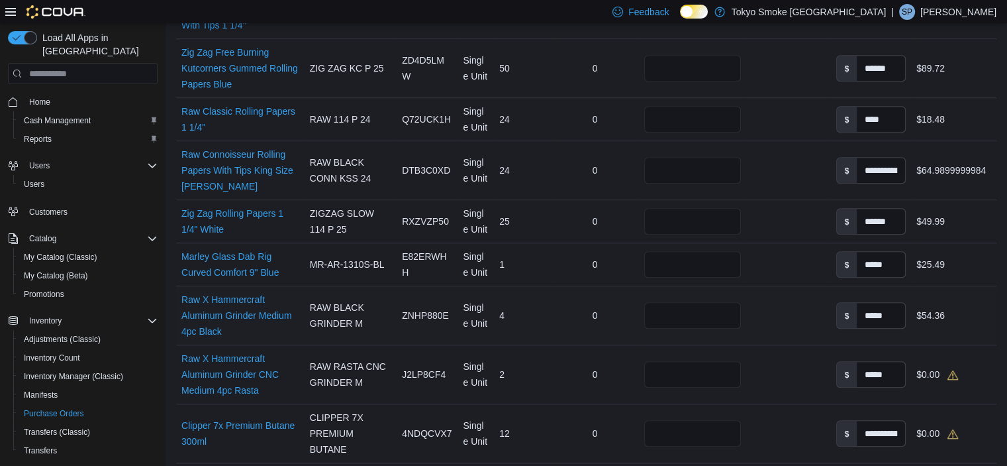
click at [803, 286] on td "Received Packages" at bounding box center [788, 315] width 84 height 59
click at [694, 361] on input "number" at bounding box center [692, 374] width 97 height 26
type input "*"
click at [768, 370] on td "Received Packages" at bounding box center [788, 374] width 84 height 59
click at [676, 421] on input "number" at bounding box center [692, 433] width 97 height 26
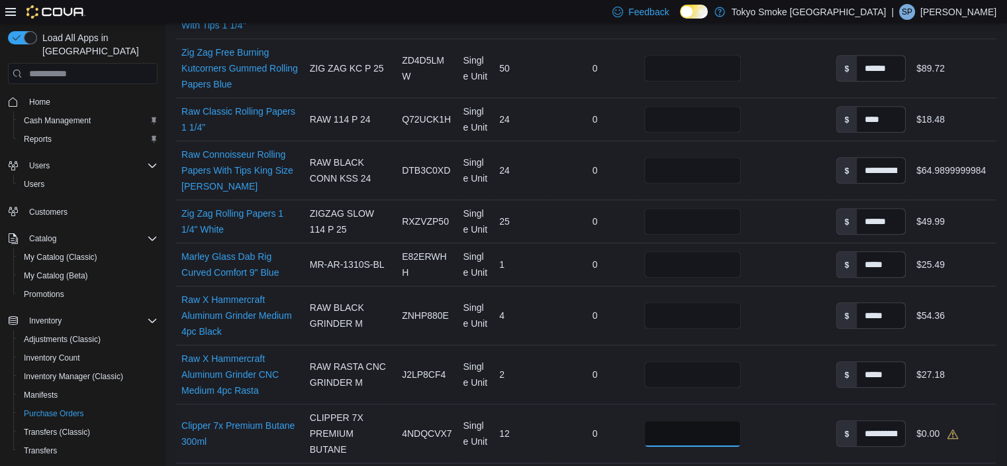
type input "**"
click at [776, 404] on td "Received Packages" at bounding box center [788, 433] width 84 height 59
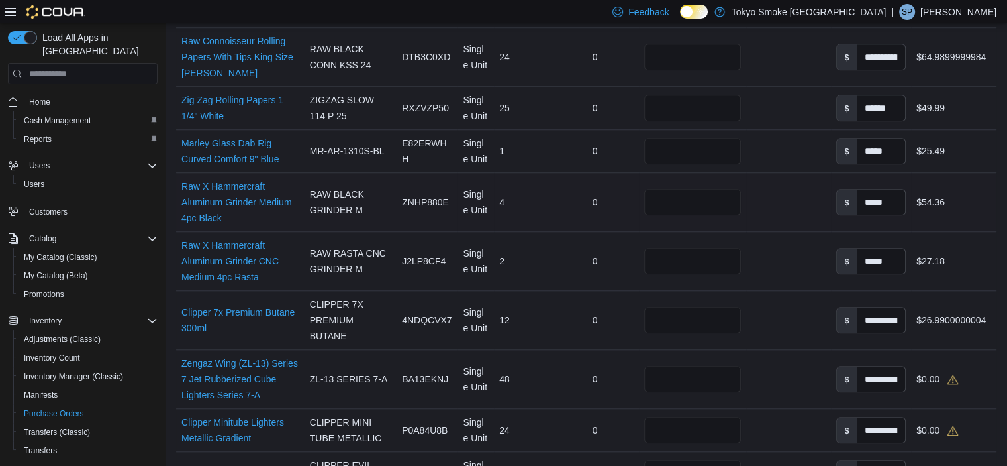
scroll to position [1126, 0]
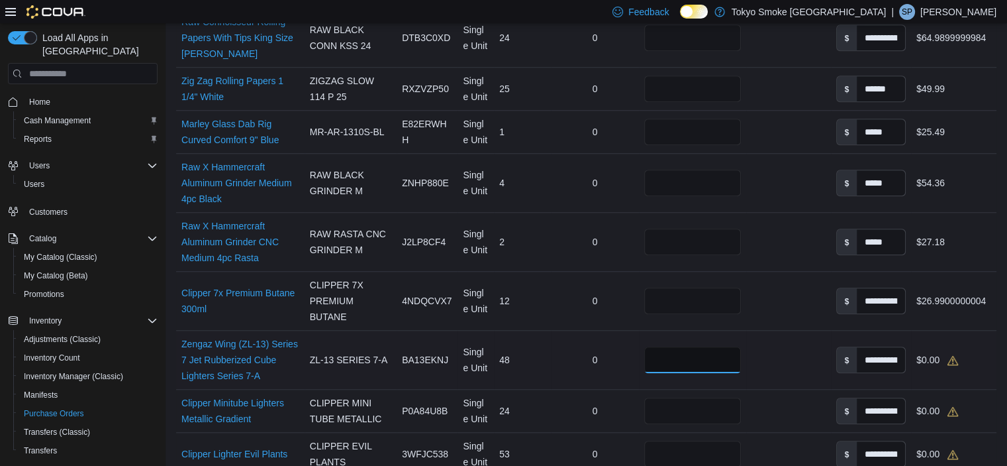
click at [708, 346] on input "number" at bounding box center [692, 359] width 97 height 26
type input "**"
click at [699, 397] on input "number" at bounding box center [692, 410] width 97 height 26
type input "**"
click at [673, 440] on input "number" at bounding box center [692, 453] width 97 height 26
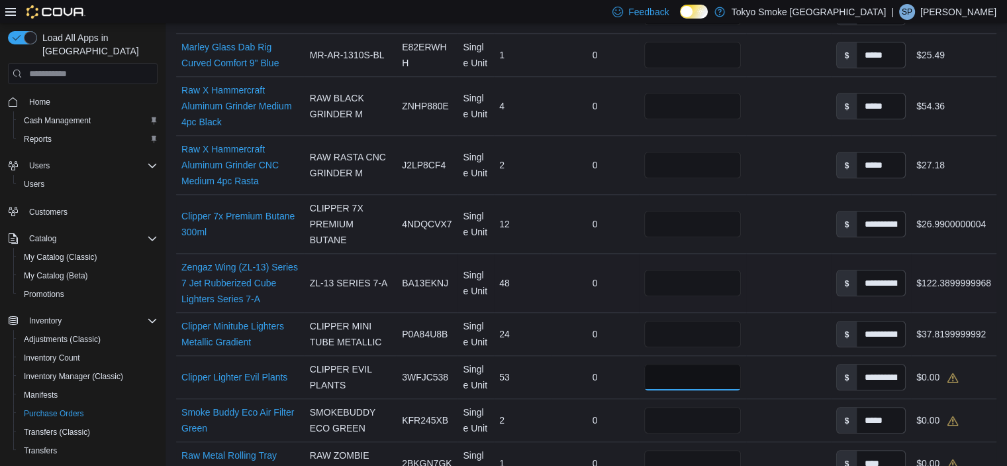
scroll to position [1325, 0]
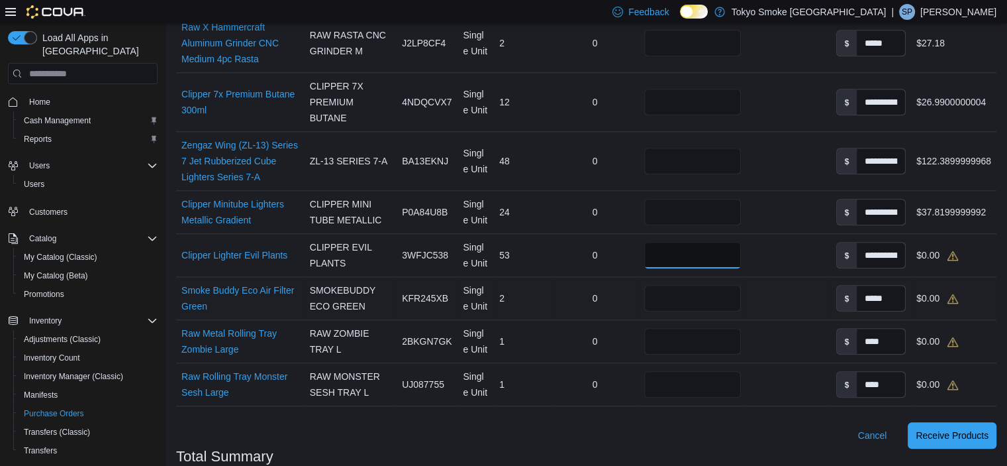
type input "**"
click at [676, 285] on input "number" at bounding box center [692, 298] width 97 height 26
type input "*"
click at [686, 371] on input "number" at bounding box center [692, 384] width 97 height 26
type input "*"
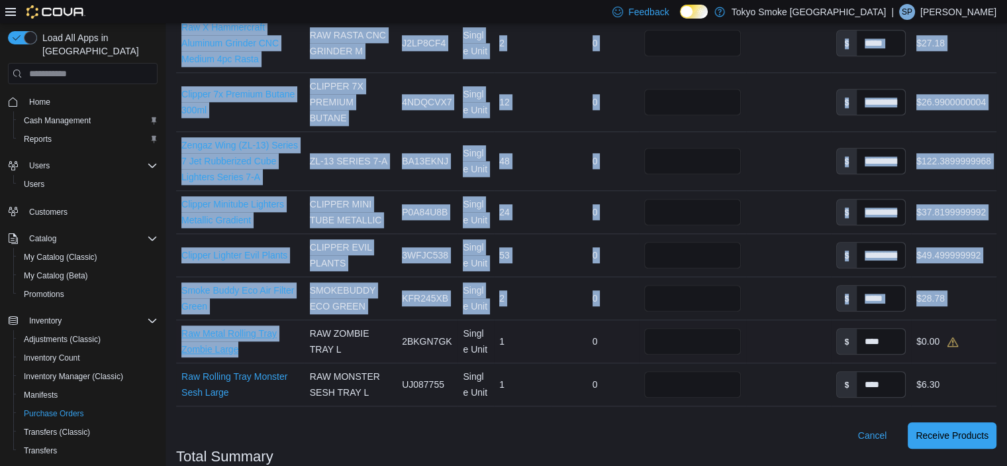
drag, startPoint x: 171, startPoint y: 312, endPoint x: 238, endPoint y: 333, distance: 70.8
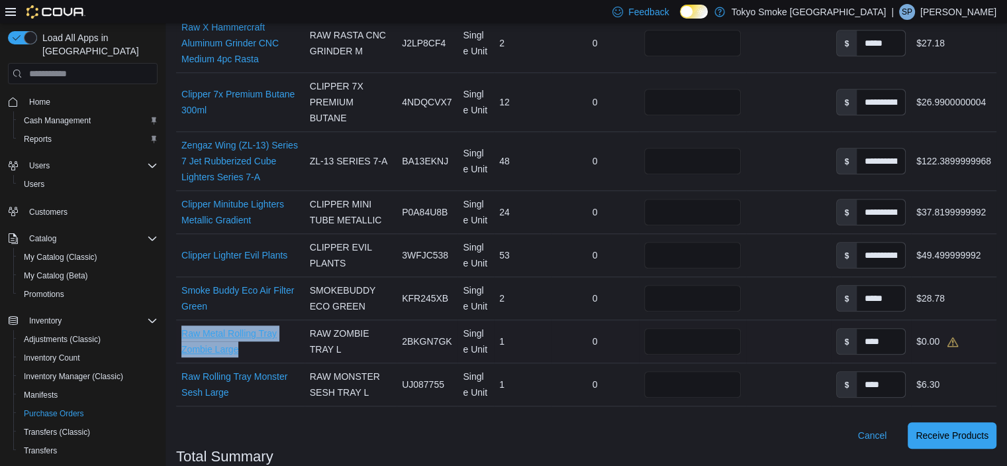
drag, startPoint x: 178, startPoint y: 315, endPoint x: 263, endPoint y: 334, distance: 87.1
click at [242, 333] on div "Raw Metal Rolling Tray Zombie Large (opens in a new tab or window)" at bounding box center [240, 341] width 128 height 42
copy link "Raw Metal Rolling Tray Zombie Large"
drag, startPoint x: 451, startPoint y: 321, endPoint x: 403, endPoint y: 320, distance: 48.4
click at [403, 333] on span "2BKGN7GK" at bounding box center [427, 341] width 50 height 16
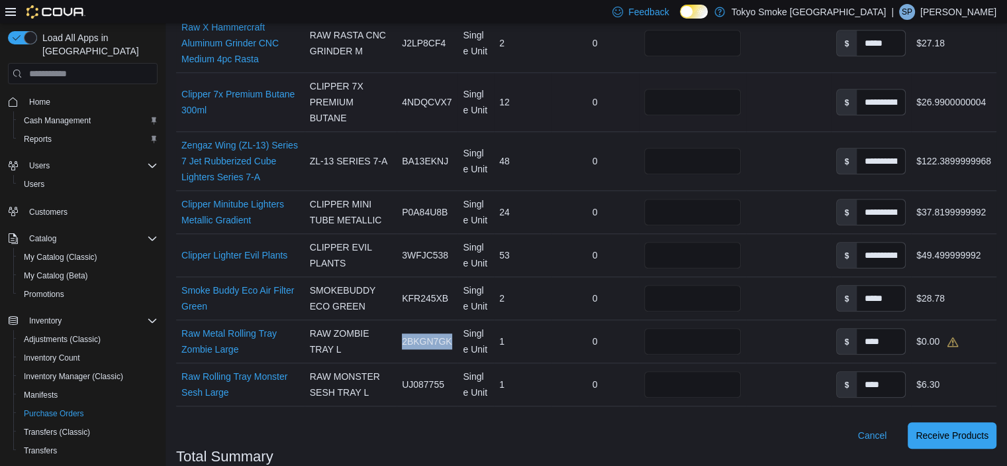
copy span "2BKGN7GK"
click at [976, 428] on span "Receive Products" at bounding box center [952, 434] width 73 height 13
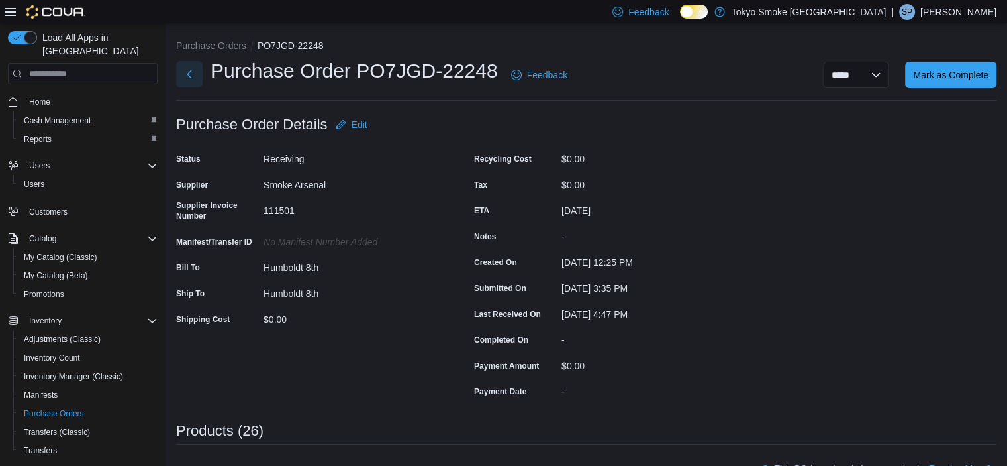
click at [191, 71] on button "Next" at bounding box center [189, 74] width 26 height 26
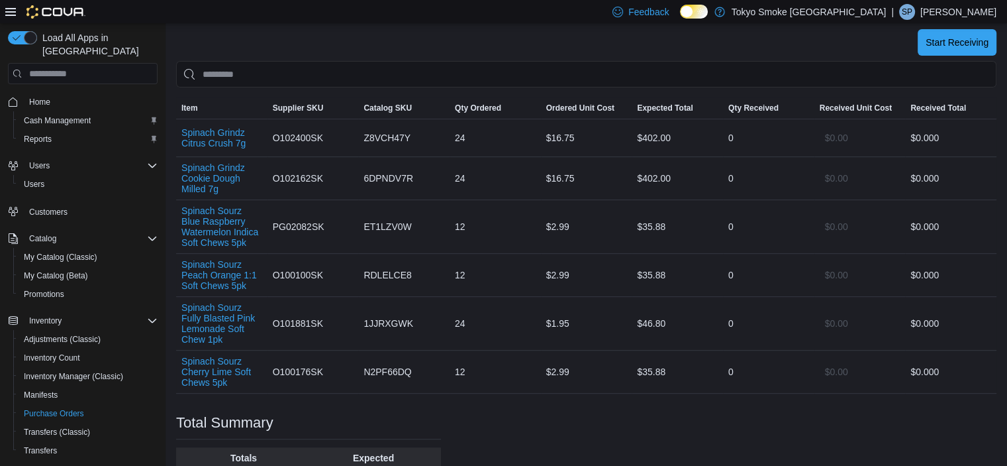
scroll to position [397, 0]
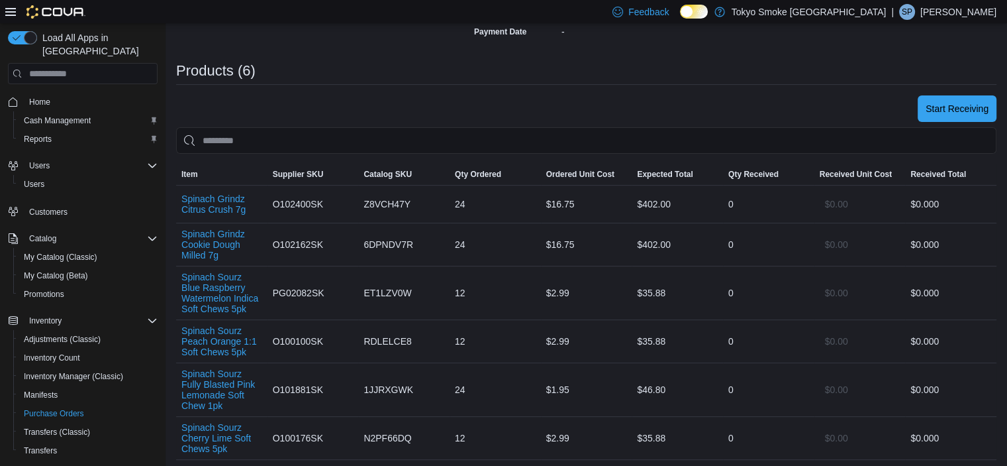
click at [805, 99] on div "Start Receiving" at bounding box center [586, 108] width 821 height 26
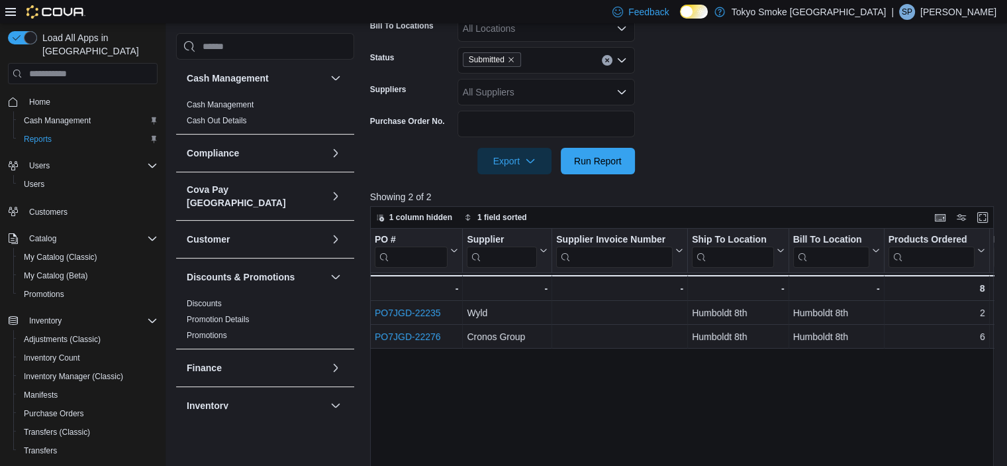
scroll to position [397, 0]
